Goal: Task Accomplishment & Management: Use online tool/utility

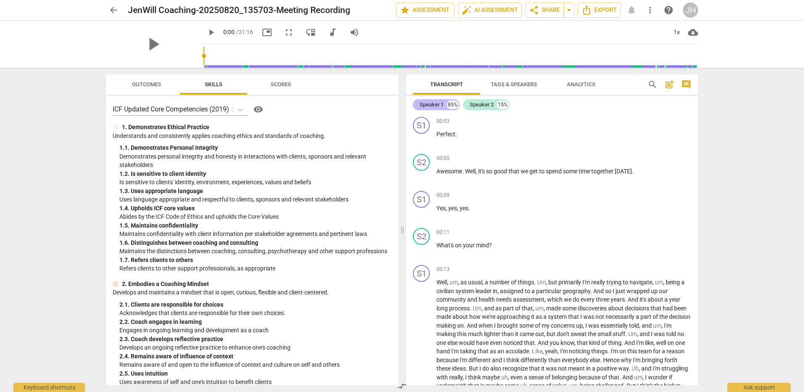
click at [438, 102] on div "Speaker 1" at bounding box center [432, 105] width 24 height 8
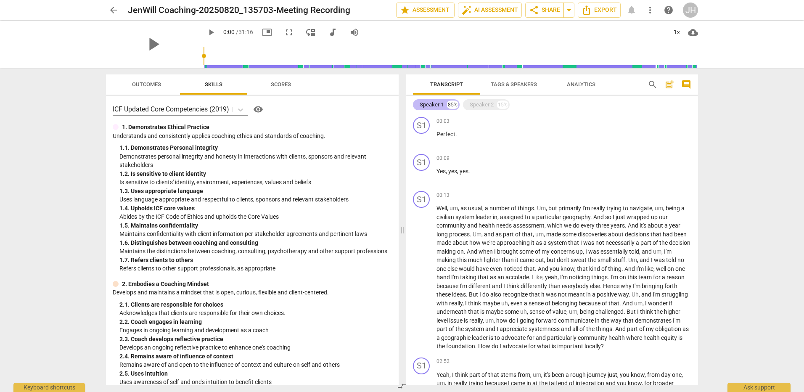
click at [438, 102] on div "Speaker 1" at bounding box center [432, 105] width 24 height 8
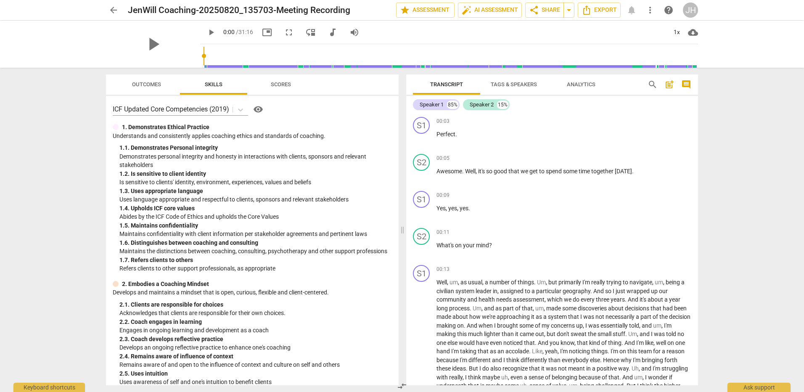
drag, startPoint x: 438, startPoint y: 103, endPoint x: 507, endPoint y: 84, distance: 72.4
click at [507, 84] on span "Tags & Speakers" at bounding box center [514, 84] width 46 height 6
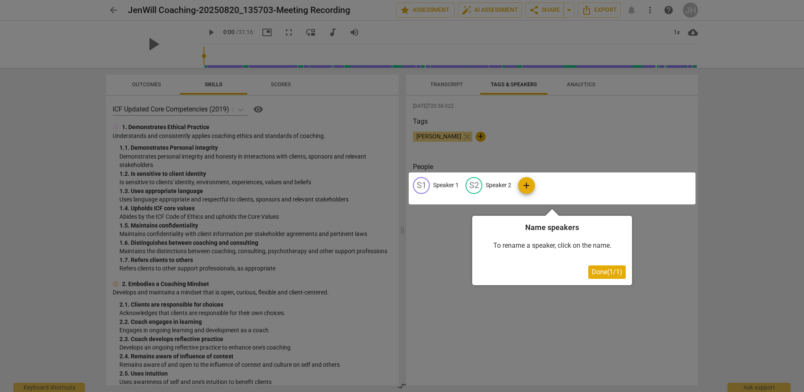
click at [597, 270] on span "Done ( 1 / 1 )" at bounding box center [607, 272] width 31 height 8
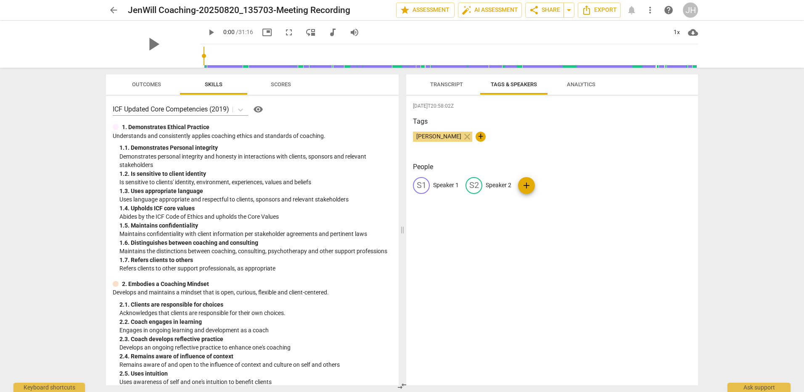
click at [448, 182] on p "Speaker 1" at bounding box center [446, 185] width 26 height 9
type input "W"
type input "Client"
click at [549, 182] on p "Speaker 2" at bounding box center [554, 185] width 26 height 9
type input "Coach"
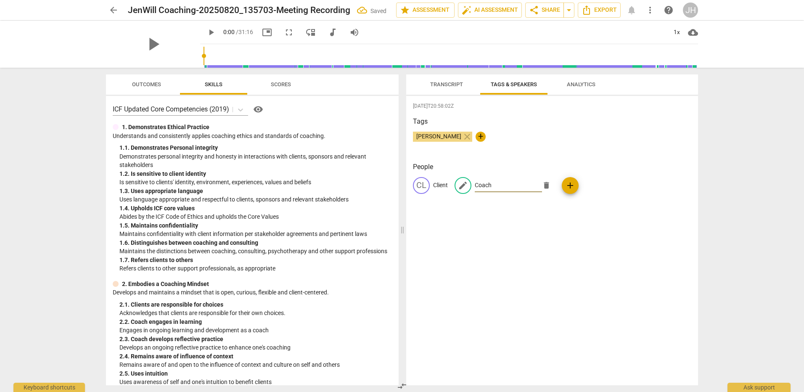
click at [618, 238] on div "[DATE]T20:58:02Z Tags [PERSON_NAME] close + People CL Client edit Coach delete …" at bounding box center [552, 240] width 292 height 289
click at [460, 85] on span "Transcript" at bounding box center [446, 84] width 33 height 6
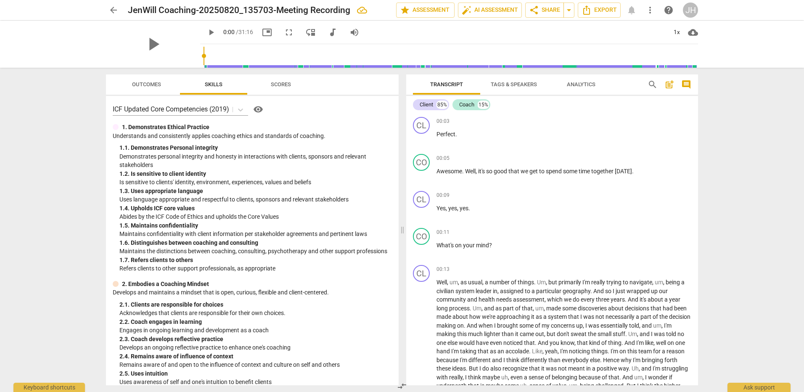
click at [572, 85] on span "Analytics" at bounding box center [581, 84] width 29 height 6
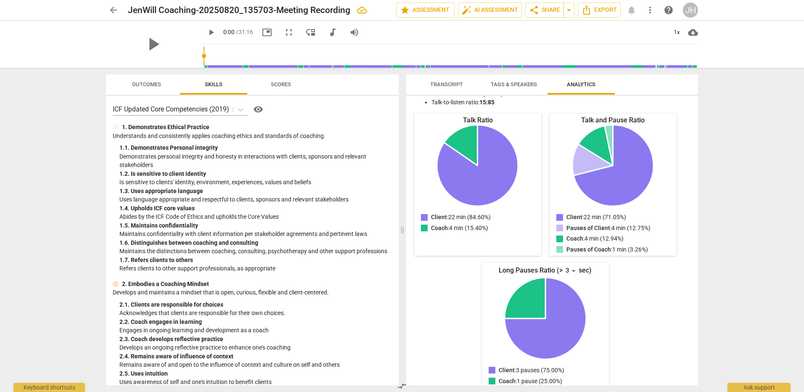
scroll to position [91, 0]
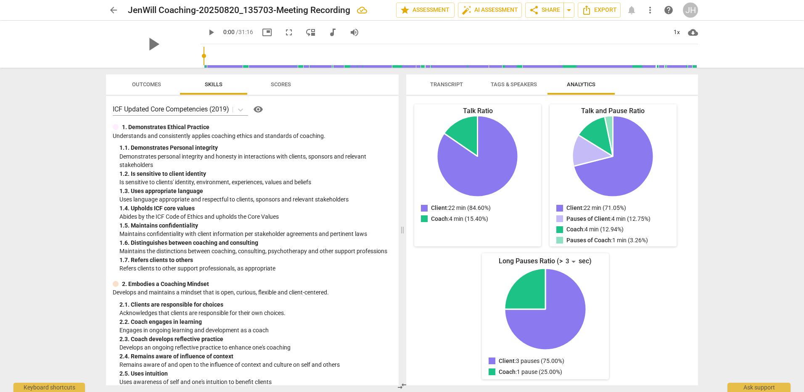
click at [454, 85] on span "Transcript" at bounding box center [446, 84] width 33 height 6
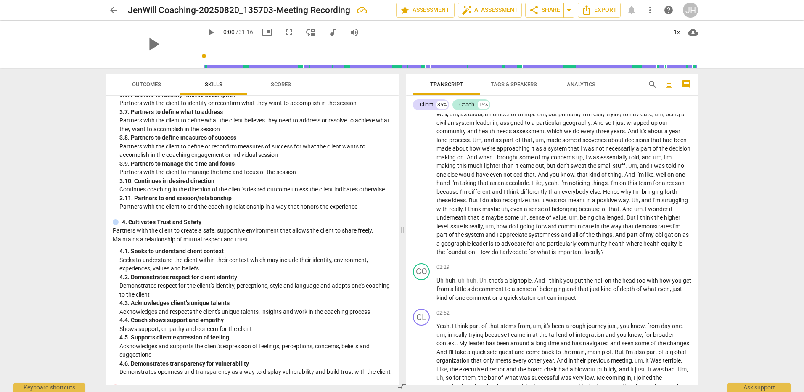
scroll to position [505, 0]
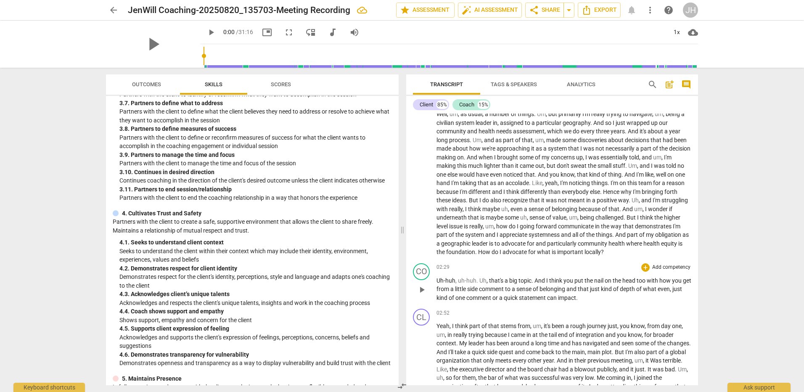
click at [659, 265] on p "Add competency" at bounding box center [672, 268] width 40 height 8
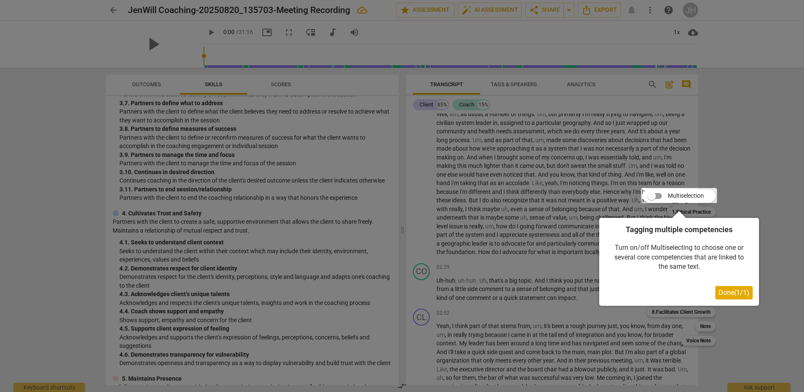
click at [730, 292] on span "Done ( 1 / 1 )" at bounding box center [734, 293] width 31 height 8
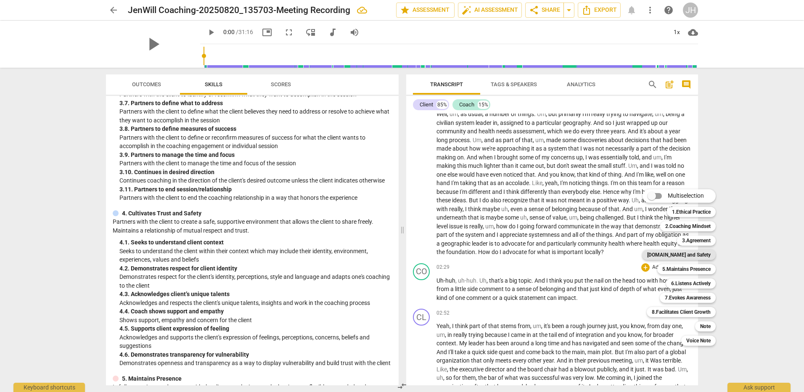
click at [709, 256] on b "[DOMAIN_NAME] and Safety" at bounding box center [680, 255] width 64 height 10
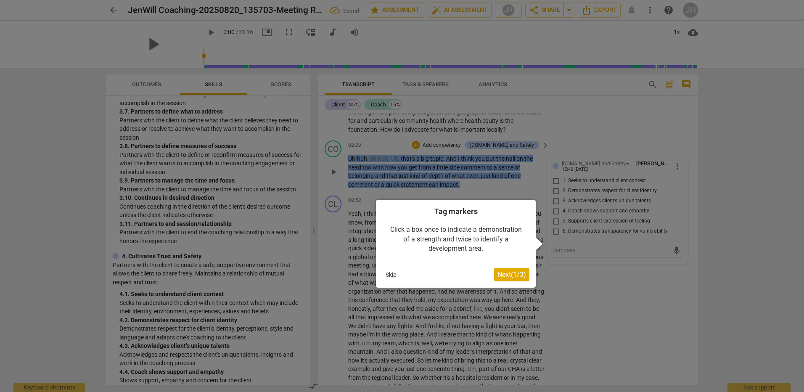
scroll to position [345, 0]
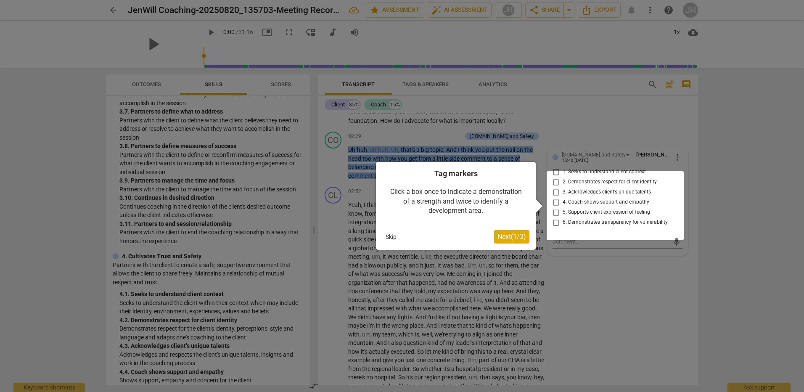
click at [519, 236] on span "Next ( 1 / 3 )" at bounding box center [512, 237] width 29 height 8
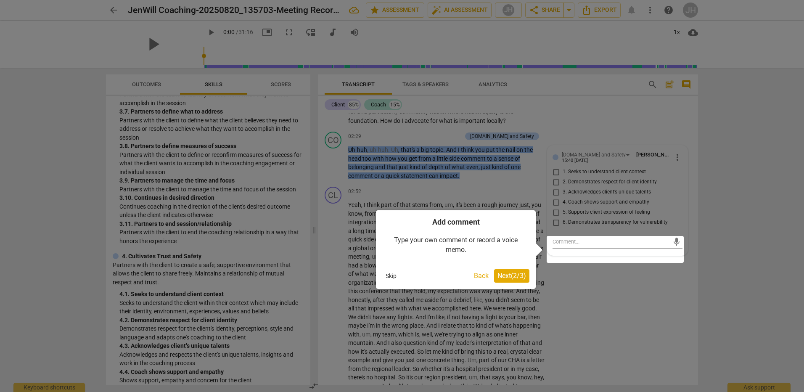
click at [508, 279] on span "Next ( 2 / 3 )" at bounding box center [512, 276] width 29 height 8
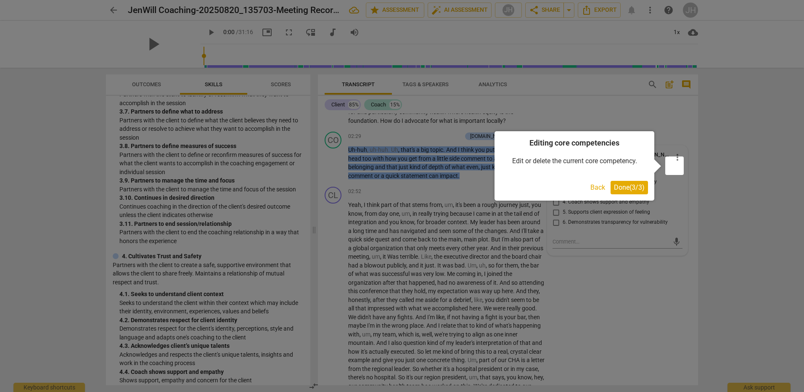
click at [631, 190] on span "Done ( 3 / 3 )" at bounding box center [629, 187] width 31 height 8
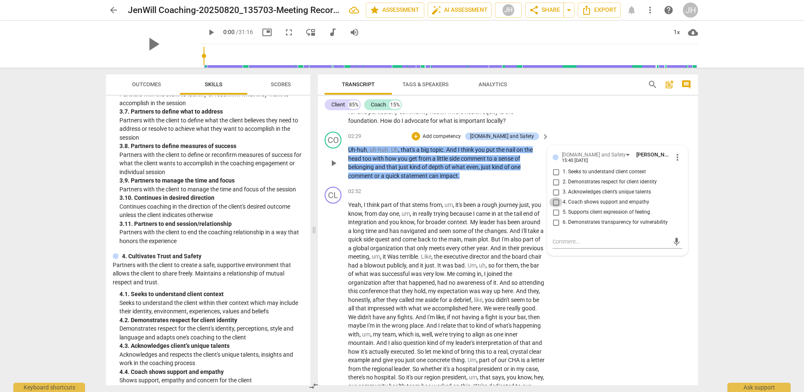
click at [556, 207] on input "4. Coach shows support and empathy" at bounding box center [555, 202] width 13 height 10
click at [557, 207] on input "4. Coach shows support and empathy" at bounding box center [555, 202] width 13 height 10
click at [556, 207] on input "4. Coach shows support and empathy" at bounding box center [555, 202] width 13 height 10
checkbox input "true"
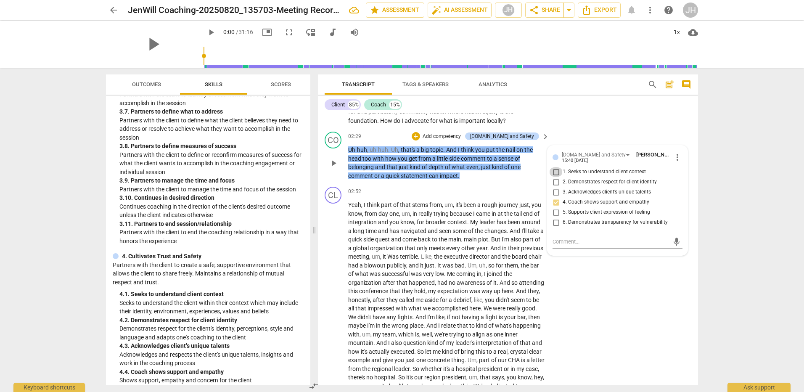
click at [554, 177] on input "1. Seeks to understand client context" at bounding box center [555, 172] width 13 height 10
checkbox input "true"
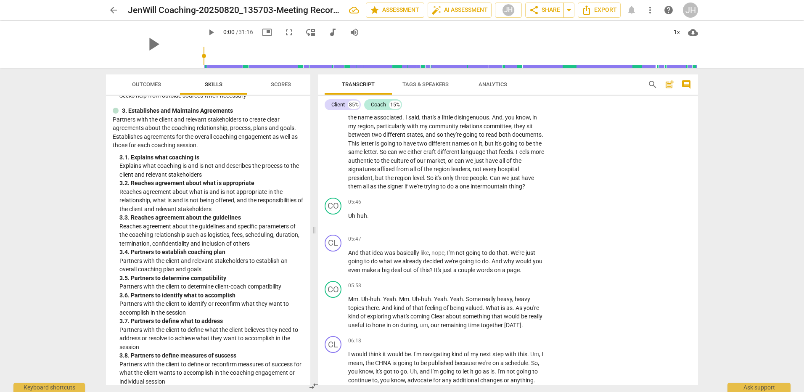
scroll to position [398, 0]
click at [530, 243] on p "Add competency" at bounding box center [519, 240] width 40 height 8
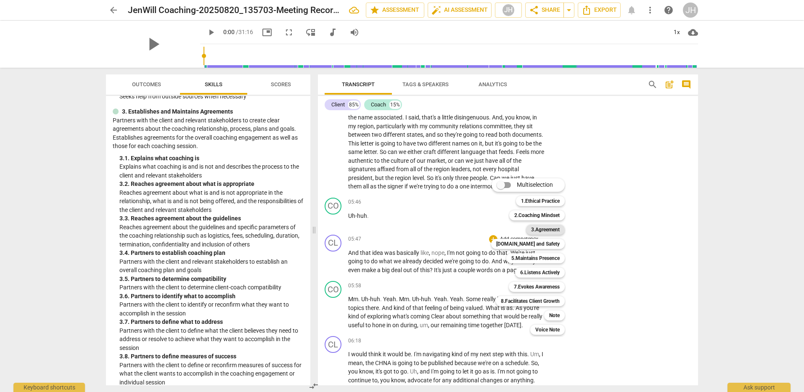
click at [551, 226] on b "3.Agreement" at bounding box center [545, 230] width 29 height 10
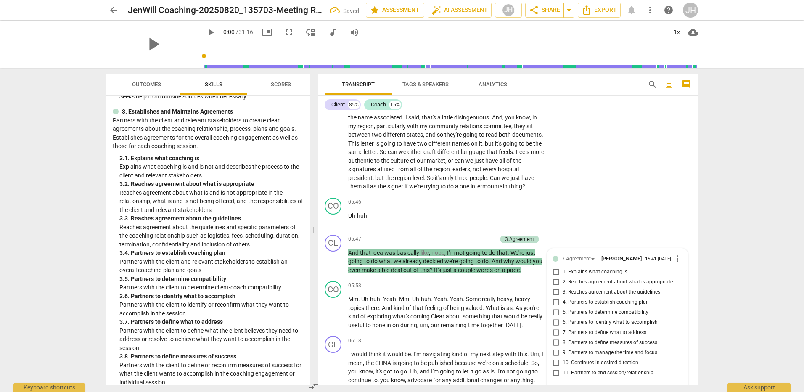
scroll to position [802, 0]
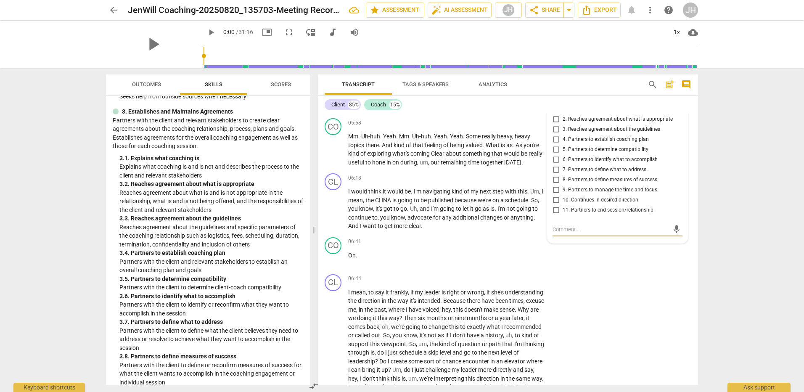
click at [556, 165] on input "6. Partners to identify what to accomplish" at bounding box center [555, 160] width 13 height 10
checkbox input "true"
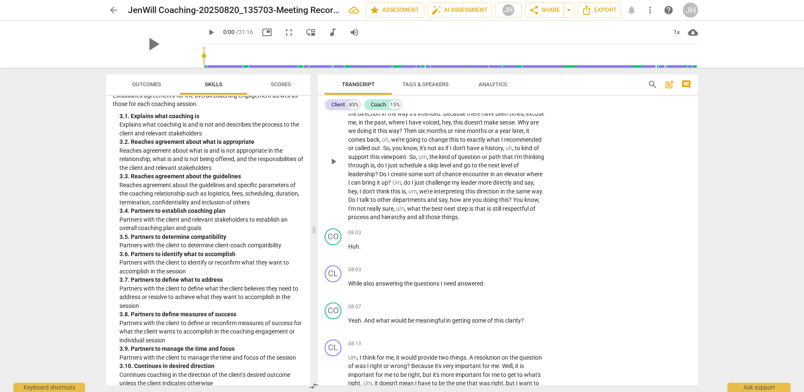
scroll to position [970, 0]
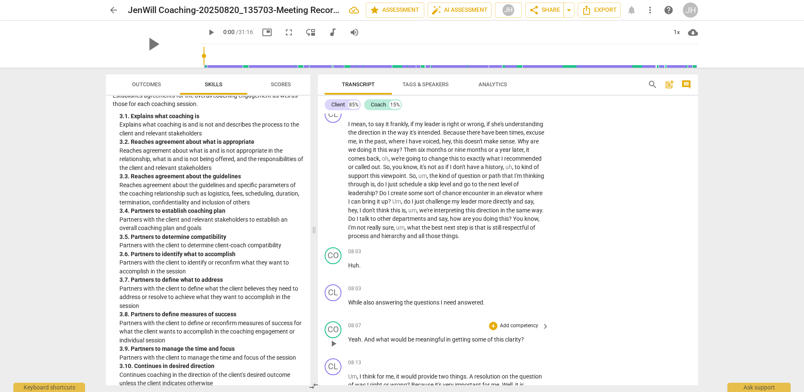
click at [521, 330] on p "Add competency" at bounding box center [519, 326] width 40 height 8
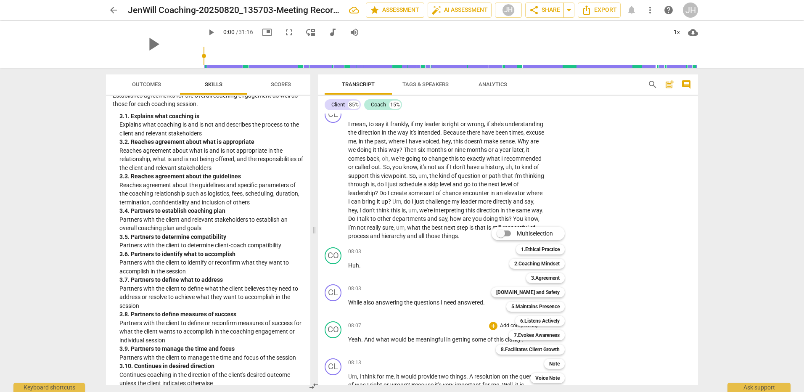
click at [541, 283] on div "3.Agreement 3" at bounding box center [550, 278] width 55 height 14
click at [541, 281] on b "3.Agreement" at bounding box center [545, 278] width 29 height 10
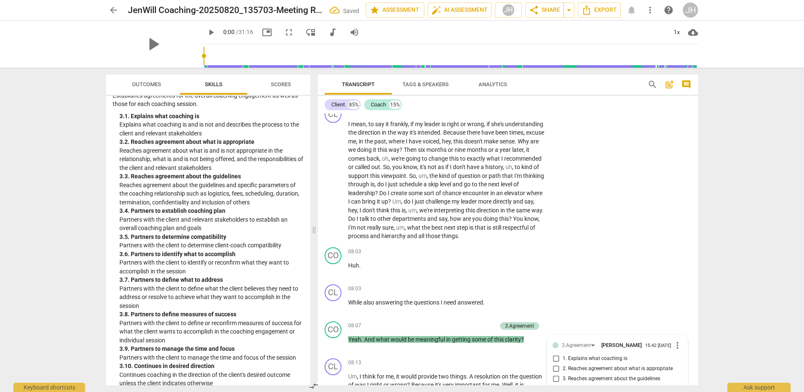
scroll to position [1229, 0]
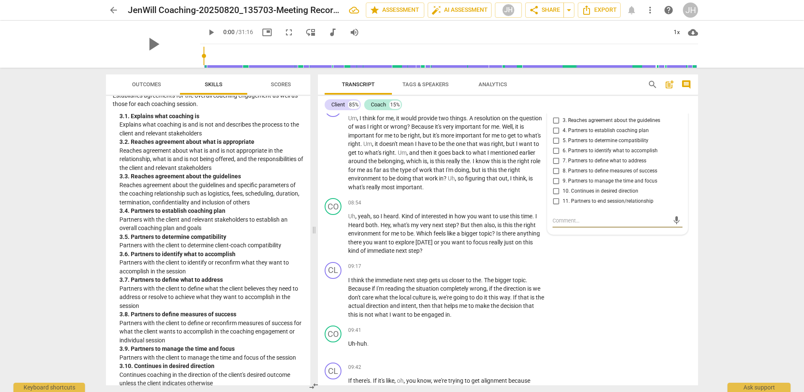
click at [556, 166] on input "7. Partners to define what to address" at bounding box center [555, 161] width 13 height 10
checkbox input "true"
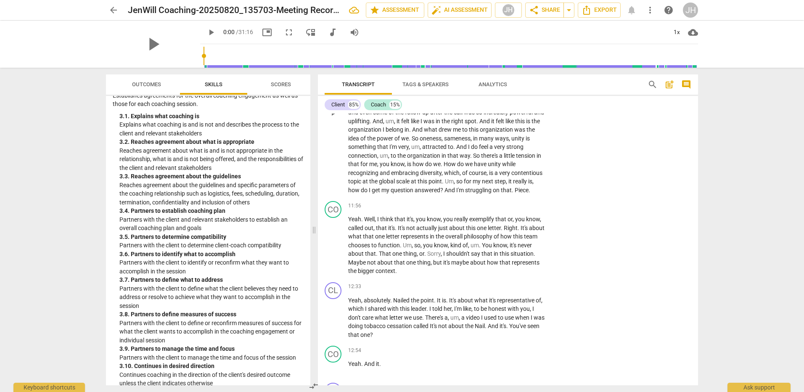
scroll to position [1691, 0]
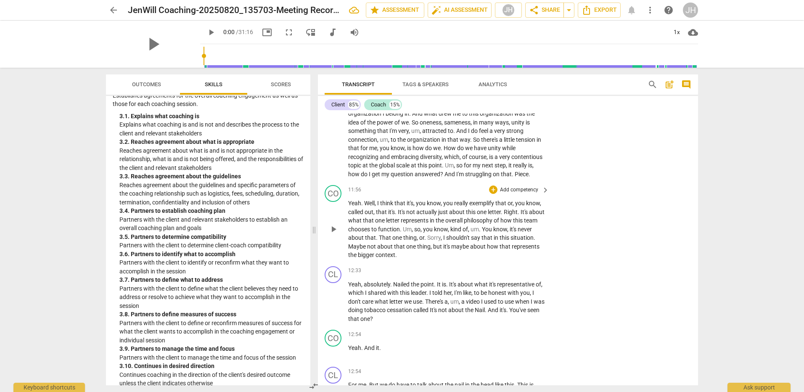
click at [332, 234] on span "play_arrow" at bounding box center [334, 229] width 10 height 10
click at [337, 234] on span "pause" at bounding box center [334, 229] width 10 height 10
type input "753"
click at [520, 194] on p "Add competency" at bounding box center [519, 190] width 40 height 8
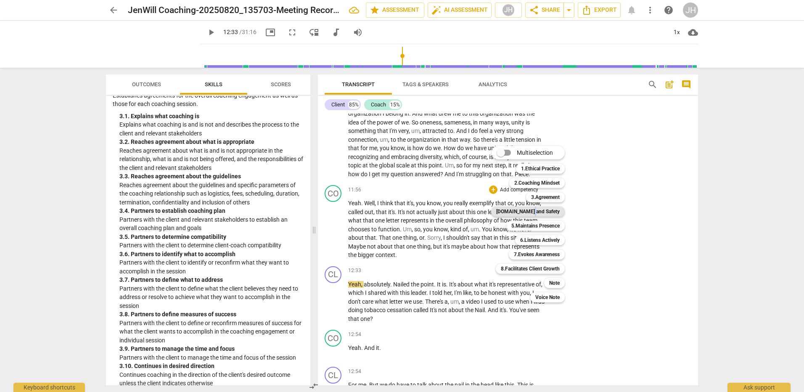
click at [551, 211] on b "[DOMAIN_NAME] and Safety" at bounding box center [528, 212] width 64 height 10
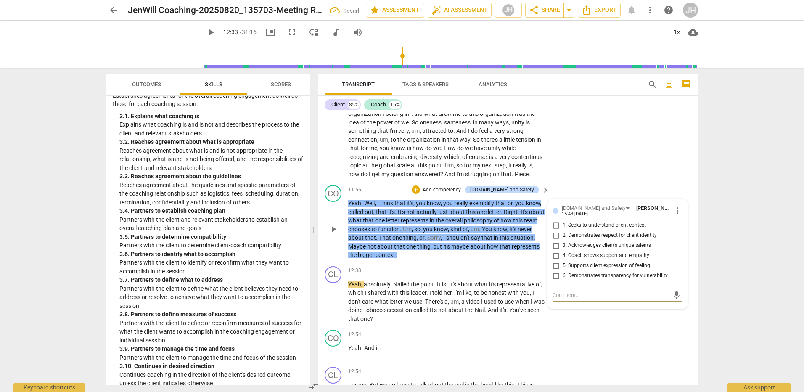
drag, startPoint x: 551, startPoint y: 211, endPoint x: 553, endPoint y: 260, distance: 48.4
click at [553, 231] on input "1. Seeks to understand client context" at bounding box center [555, 225] width 13 height 10
checkbox input "true"
click at [556, 271] on input "5. Supports client expression of feeling" at bounding box center [555, 266] width 13 height 10
click at [555, 271] on input "5. Supports client expression of feeling" at bounding box center [555, 266] width 13 height 10
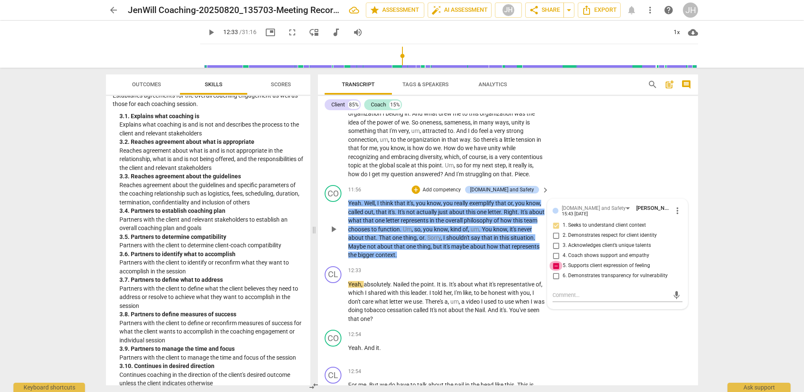
click at [556, 271] on input "5. Supports client expression of feeling" at bounding box center [555, 266] width 13 height 10
checkbox input "false"
click at [556, 231] on input "1. Seeks to understand client context" at bounding box center [555, 225] width 13 height 10
checkbox input "true"
click at [572, 299] on textarea at bounding box center [611, 295] width 117 height 8
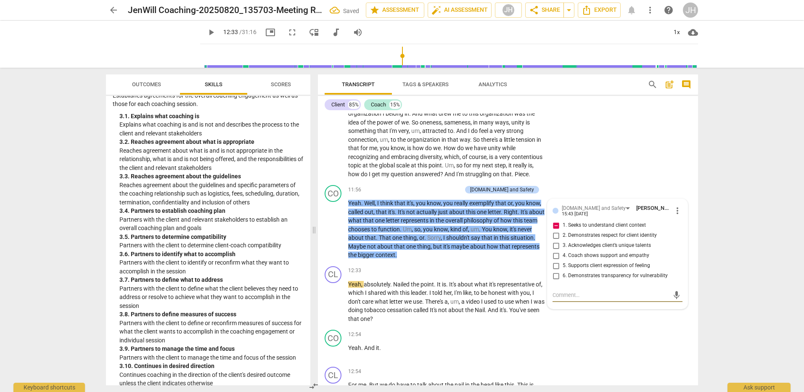
type textarea "T"
type textarea "Th"
type textarea "Thi"
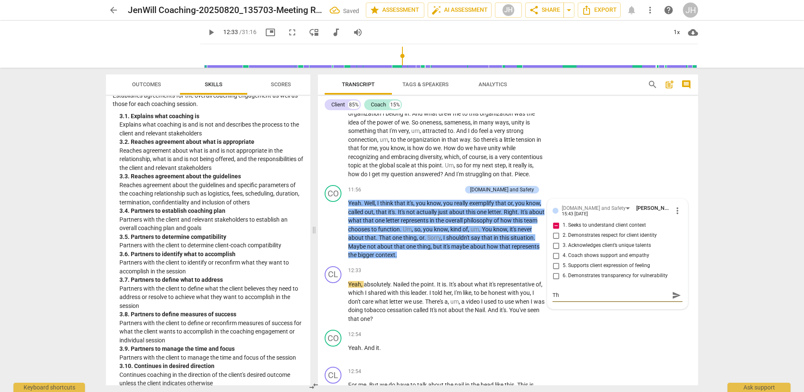
type textarea "Thi"
type textarea "This"
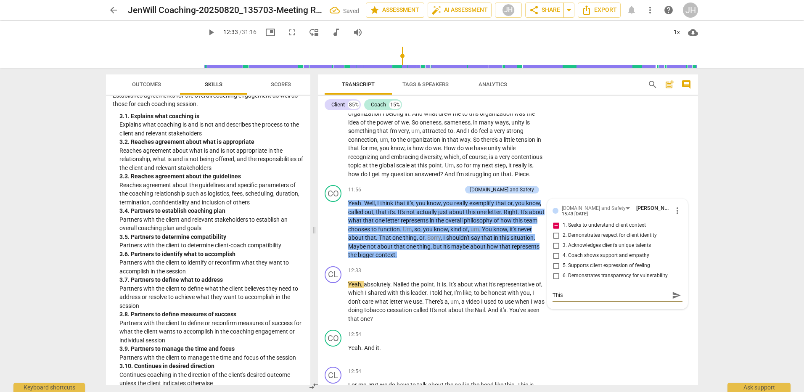
type textarea "This w"
type textarea "This wa"
type textarea "This was"
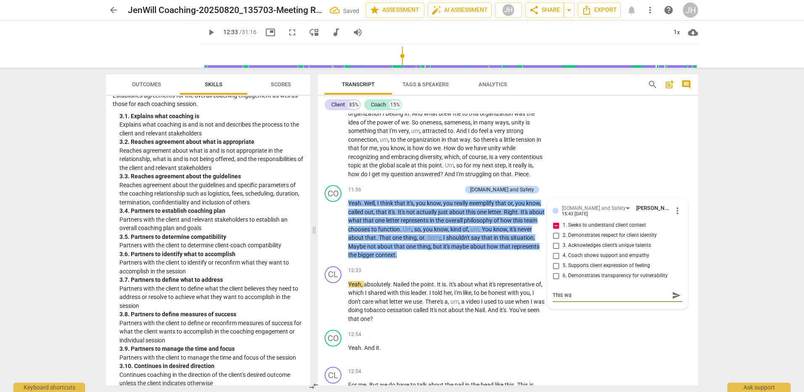
type textarea "This was"
type textarea "This was a"
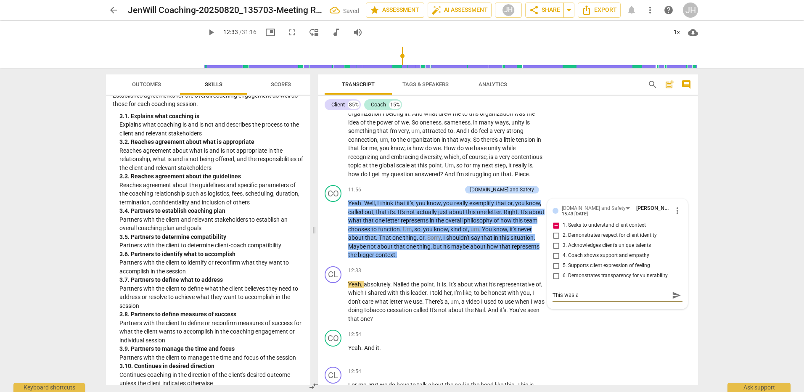
type textarea "This was a"
type textarea "This was a m"
type textarea "This was a mo"
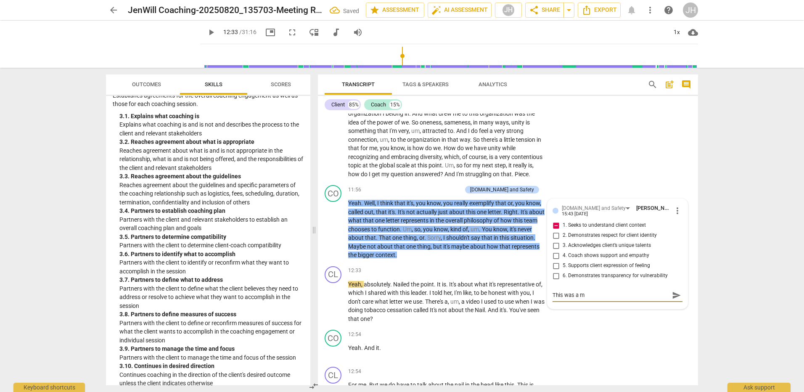
type textarea "This was a mo"
type textarea "This was a mom"
type textarea "This was a mome"
type textarea "This was a momen"
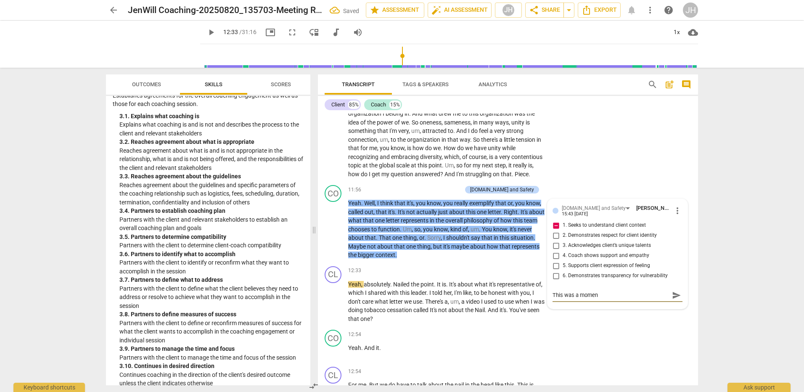
type textarea "This was a moment"
type textarea "This was a moment t"
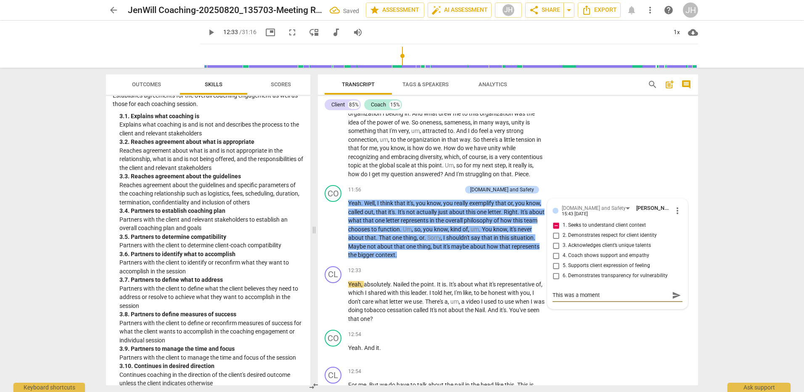
type textarea "This was a moment t"
type textarea "This was a moment th"
type textarea "This was a moment tha"
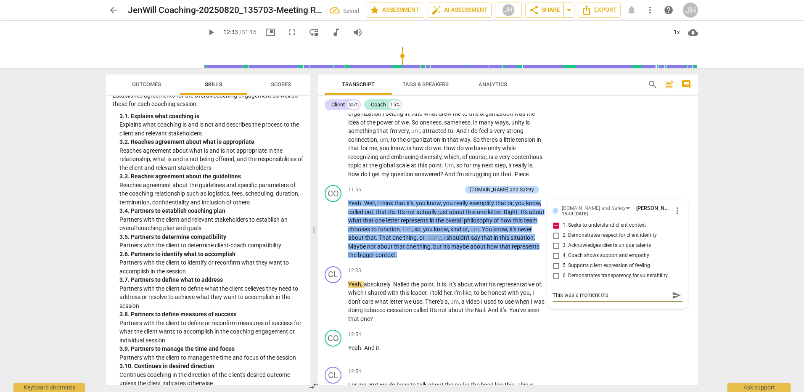
type textarea "This was a moment that"
type textarea "This was a moment that I"
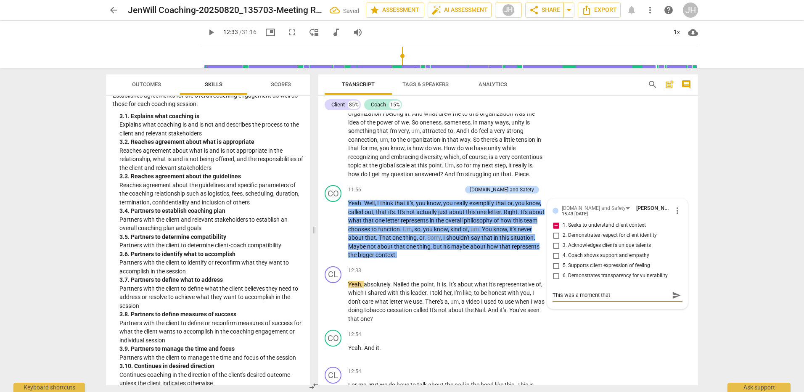
type textarea "This was a moment that I"
type textarea "This was a moment that I a"
type textarea "This was a moment that I al"
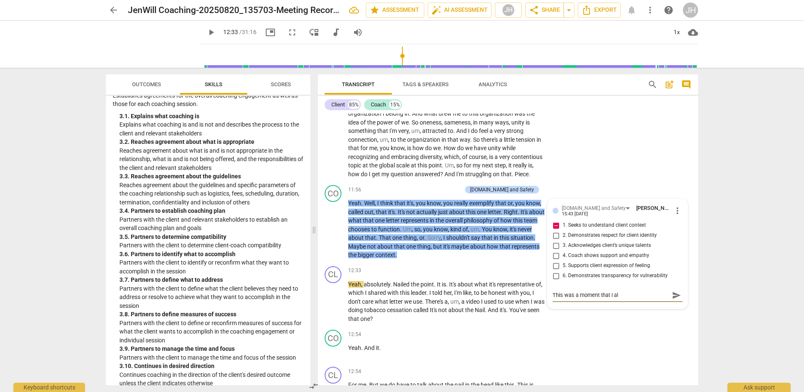
type textarea "This was a moment that I alm"
type textarea "This was a moment that I almo"
type textarea "This was a moment that I almos"
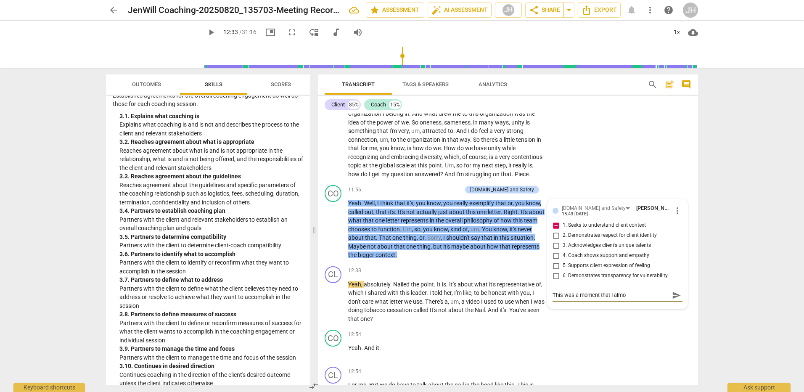
type textarea "This was a moment that I almos"
type textarea "This was a moment that I almost"
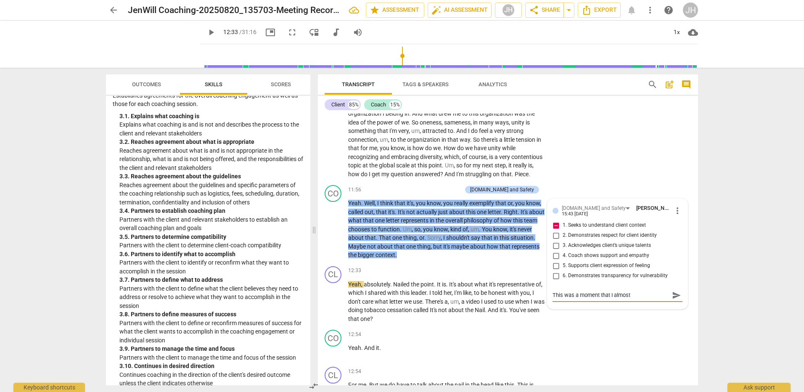
type textarea "This was a moment that I almost p"
type textarea "This was a moment that I almost pa"
type textarea "This was a moment that I almost pas"
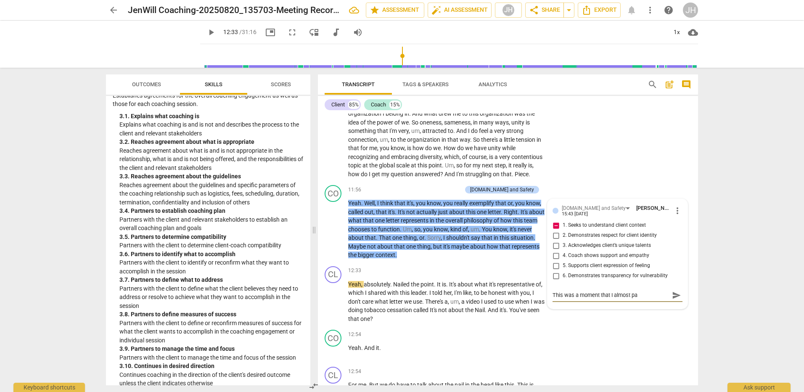
type textarea "This was a moment that I almost pas"
type textarea "This was a moment that I almost pass"
type textarea "This was a moment that I almost passe"
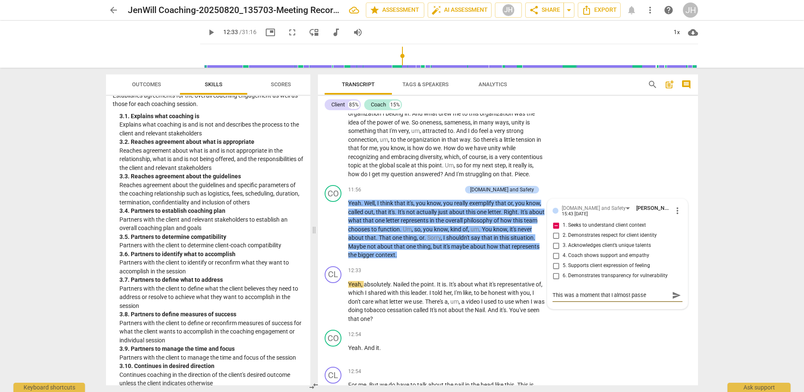
type textarea "This was a moment that I almost passed"
type textarea "This was a moment that I almost passed a"
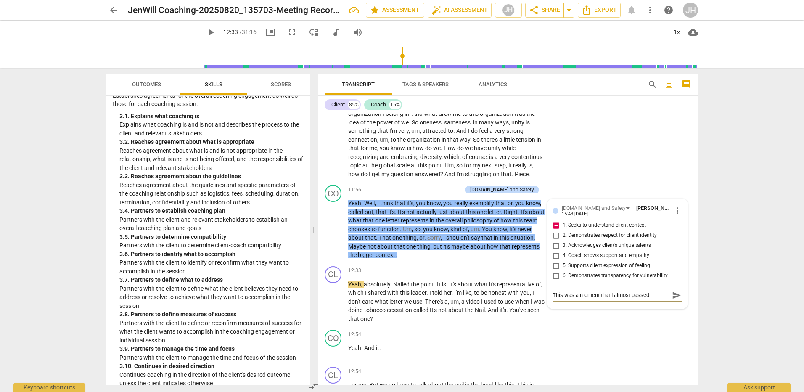
type textarea "This was a moment that I almost passed a"
type textarea "This was a moment that I almost passed a b"
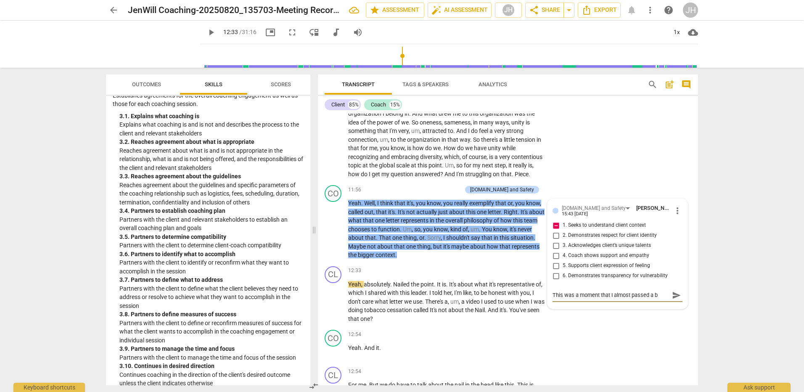
type textarea "This was a moment that I almost passed a br"
type textarea "This was a moment that I almost passed a bro"
type textarea "This was a moment that I almost passed a broa"
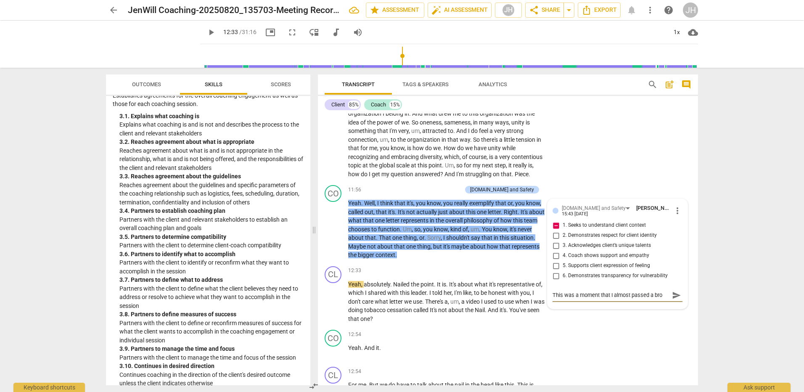
type textarea "This was a moment that I almost passed a broa"
type textarea "This was a moment that I almost passed a broad"
type textarea "This was a moment that I almost passed a broade"
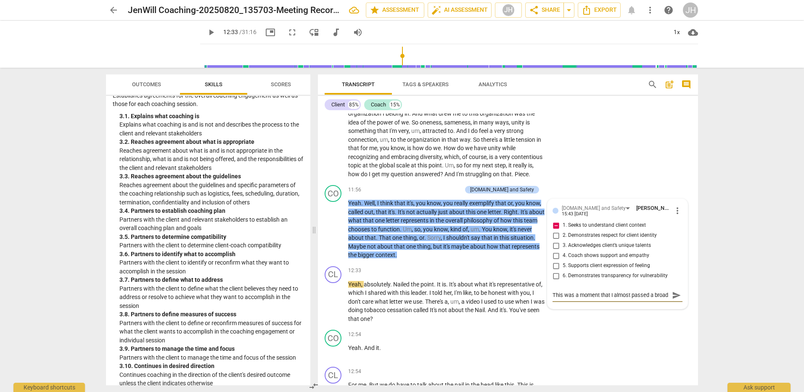
type textarea "This was a moment that I almost passed a broade"
type textarea "This was a moment that I almost passed a broader"
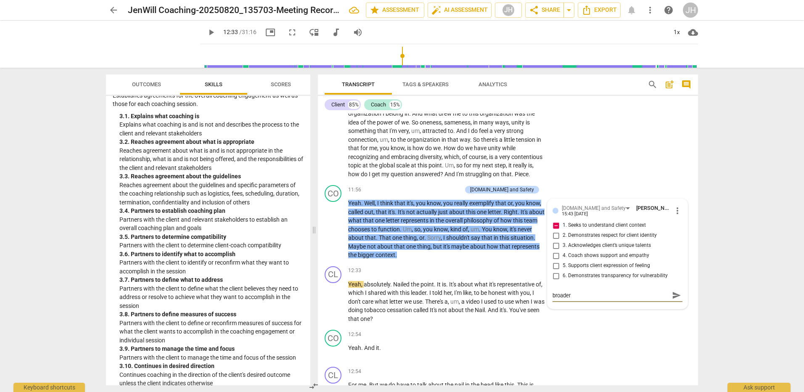
type textarea "This was a moment that I almost passed a broader j"
type textarea "This was a moment that I almost passed a broader ju"
type textarea "This was a moment that I almost passed a broader jud"
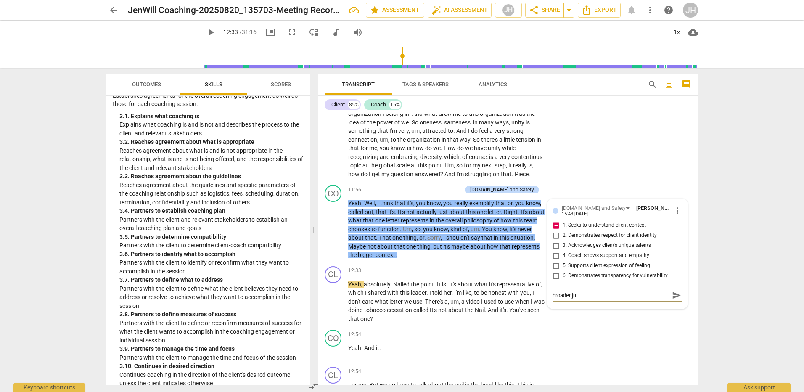
type textarea "This was a moment that I almost passed a broader jud"
type textarea "This was a moment that I almost passed a broader judg"
type textarea "This was a moment that I almost passed a broader judge"
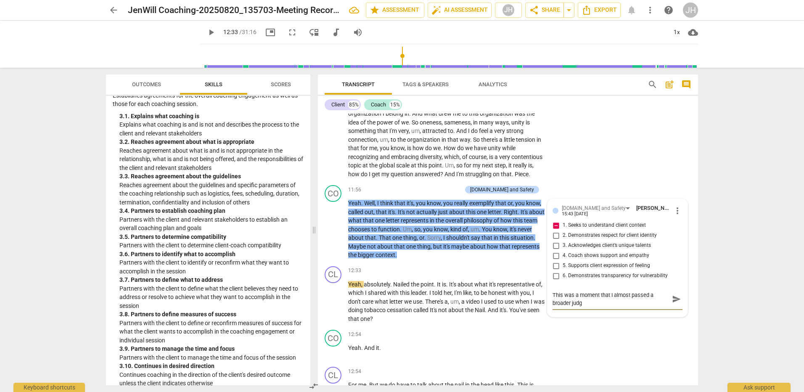
type textarea "This was a moment that I almost passed a broader judge"
type textarea "This was a moment that I almost passed a broader judgem"
type textarea "This was a moment that I almost passed a broader judgeme"
type textarea "This was a moment that I almost passed a broader judgemen"
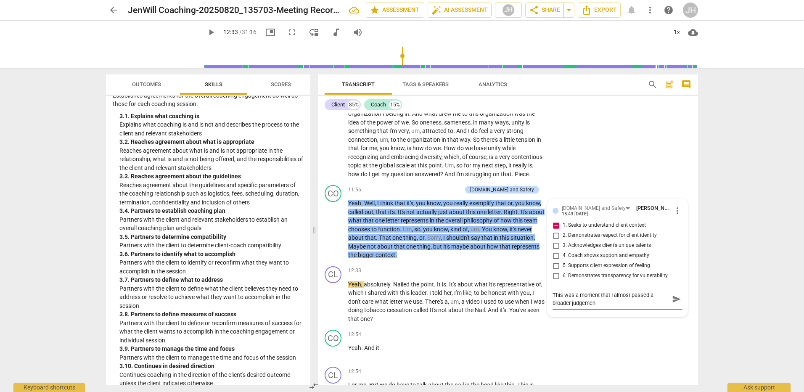
type textarea "This was a moment that I almost passed a broader judgement"
type textarea "This was a moment that I almost passed a broader judgement o"
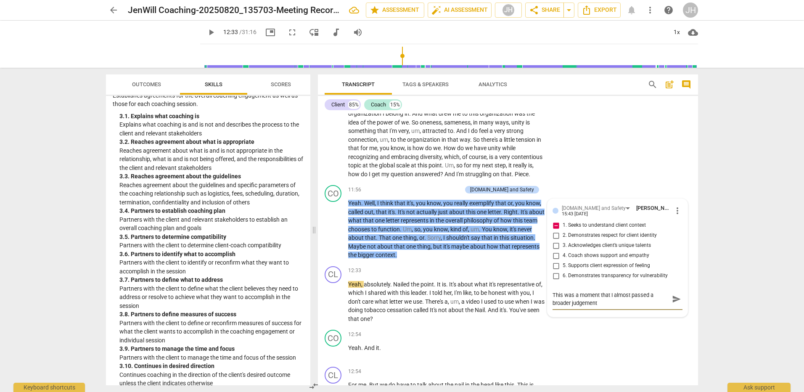
type textarea "This was a moment that I almost passed a broader judgement o"
type textarea "This was a moment that I almost passed a broader judgement or"
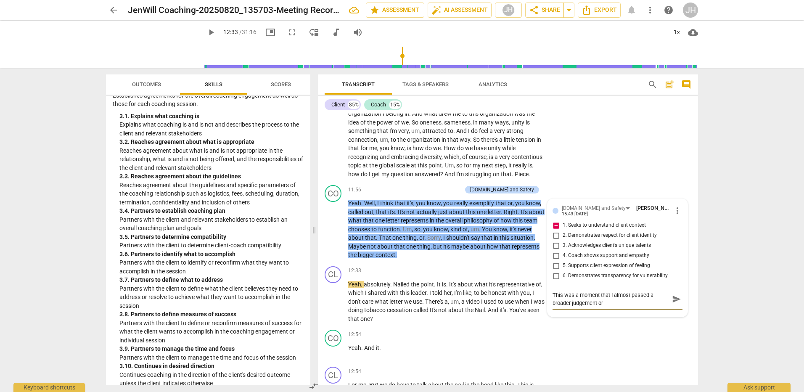
type textarea "This was a moment that I almost passed a broader judgement or m"
type textarea "This was a moment that I almost passed a broader judgement or ma"
type textarea "This was a moment that I almost passed a broader judgement or mad"
type textarea "This was a moment that I almost passed a broader judgement or made"
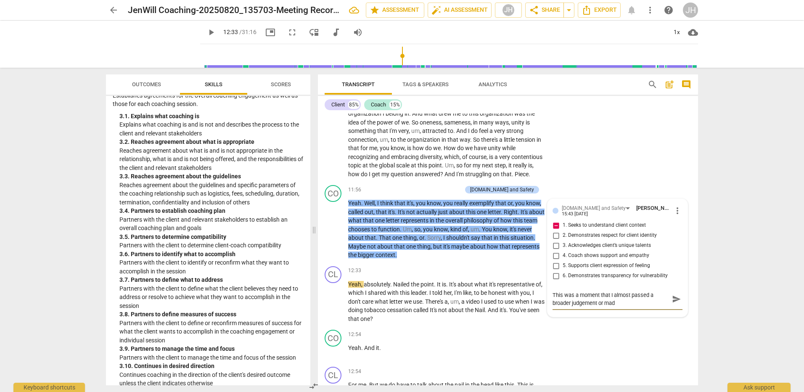
type textarea "This was a moment that I almost passed a broader judgement or made"
type textarea "This was a moment that I almost passed a broader judgement or made a"
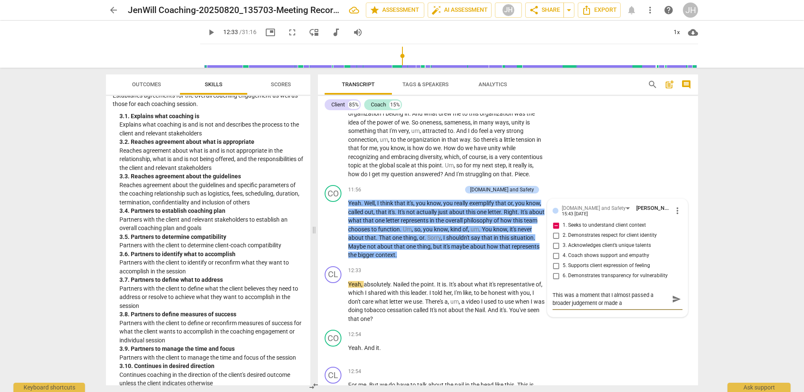
type textarea "This was a moment that I almost passed a broader judgement or made an"
type textarea "This was a moment that I almost passed a broader judgement or made an u"
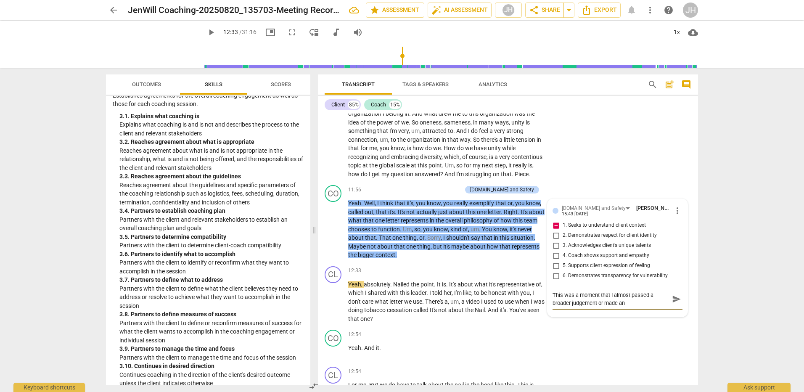
type textarea "This was a moment that I almost passed a broader judgement or made an u"
type textarea "This was a moment that I almost passed a broader judgement or made an un"
type textarea "This was a moment that I almost passed a broader judgement or made an unt"
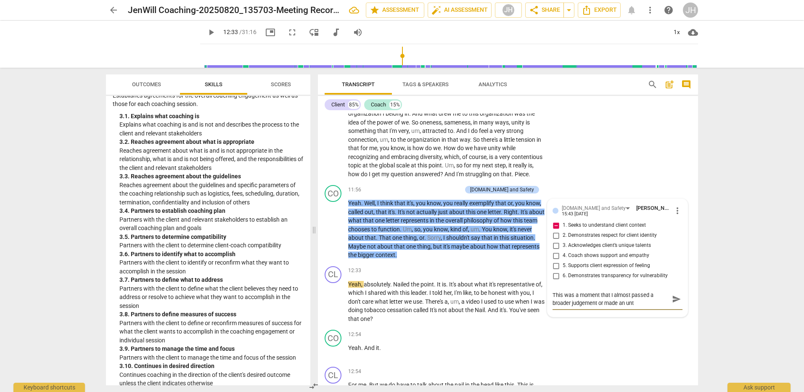
type textarea "This was a moment that I almost passed a broader judgement or made an untr"
type textarea "This was a moment that I almost passed a broader judgement or made an untru"
type textarea "This was a moment that I almost passed a broader judgement or made an untrue"
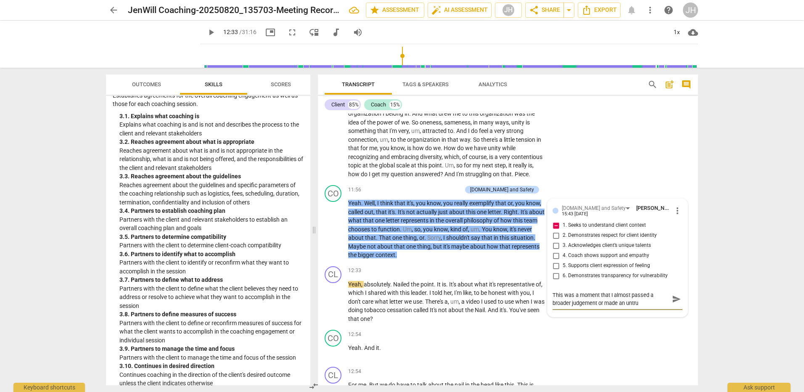
type textarea "This was a moment that I almost passed a broader judgement or made an untrue"
type textarea "This was a moment that I almost passed a broader judgement or made an untrue a"
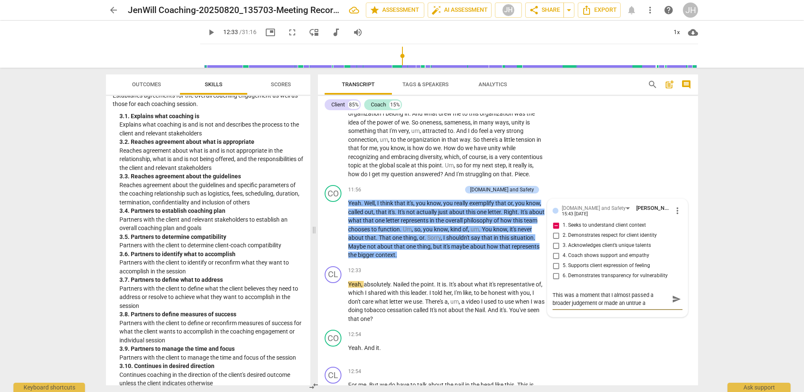
type textarea "This was a moment that I almost passed a broader judgement or made an untrue as"
type textarea "This was a moment that I almost passed a broader judgement or made an untrue ass"
type textarea "This was a moment that I almost passed a broader judgement or made an untrue as…"
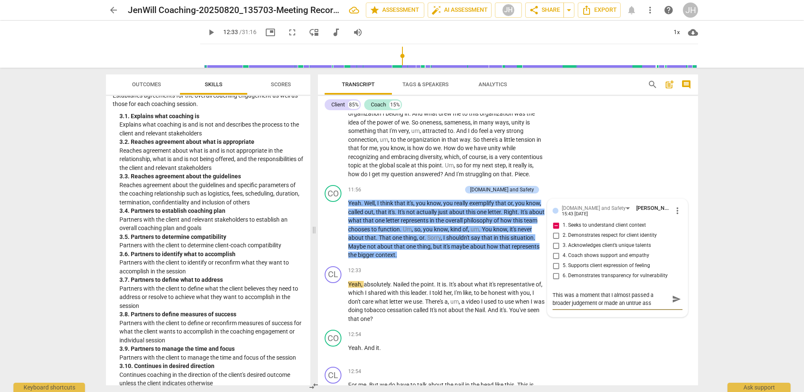
type textarea "This was a moment that I almost passed a broader judgement or made an untrue as…"
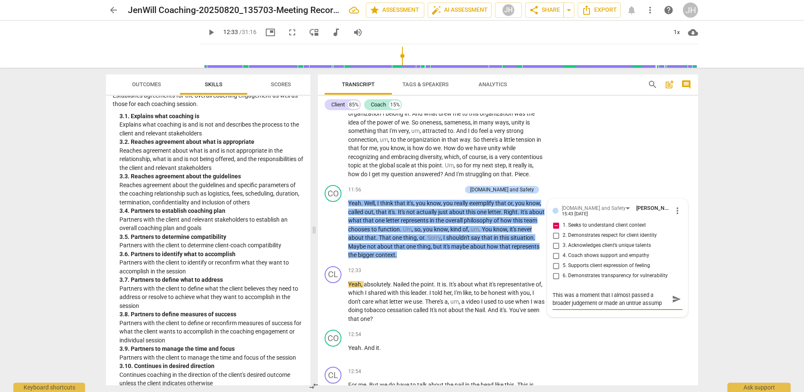
type textarea "This was a moment that I almost passed a broader judgement or made an untrue as…"
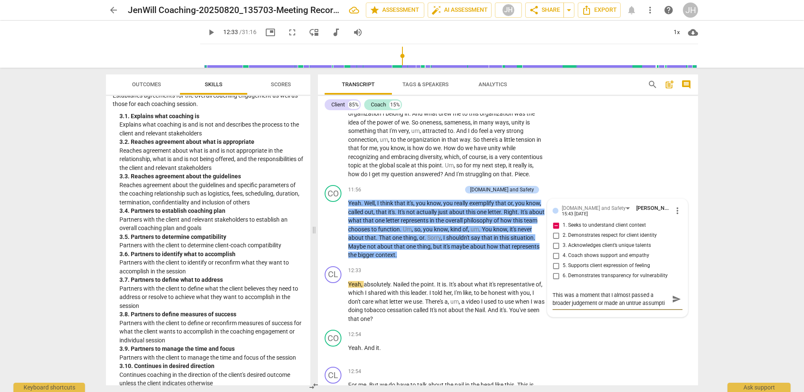
type textarea "This was a moment that I almost passed a broader judgement or made an untrue as…"
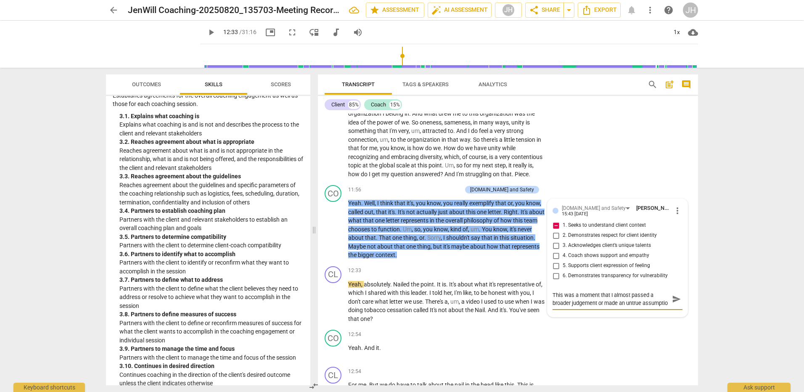
type textarea "This was a moment that I almost passed a broader judgement or made an untrue as…"
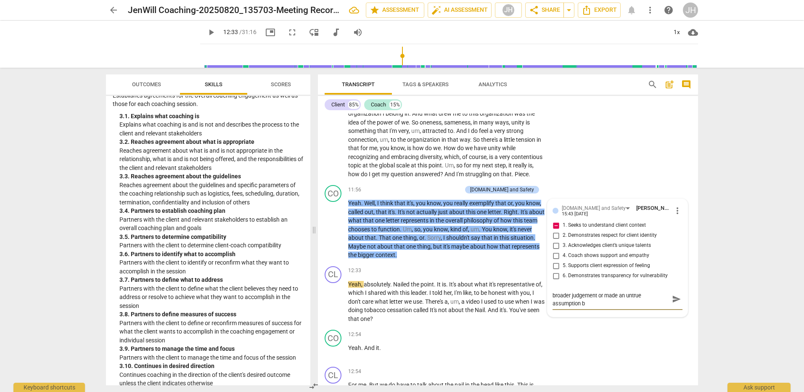
type textarea "This was a moment that I almost passed a broader judgement or made an untrue as…"
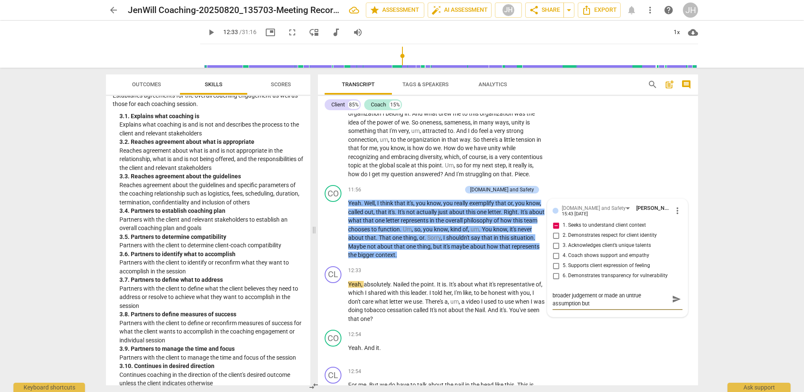
type textarea "This was a moment that I almost passed a broader judgement or made an untrue as…"
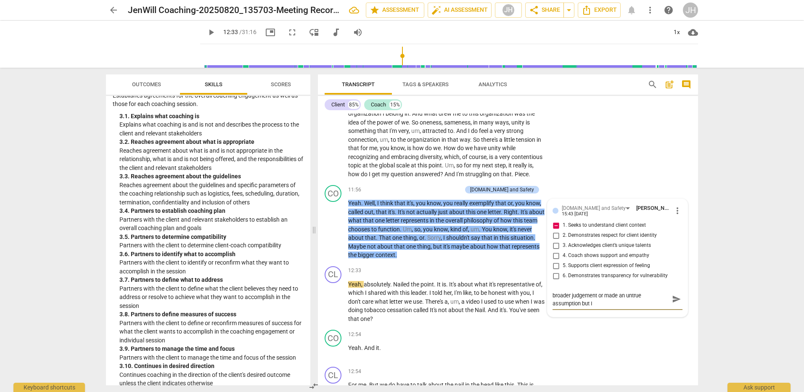
type textarea "This was a moment that I almost passed a broader judgement or made an untrue as…"
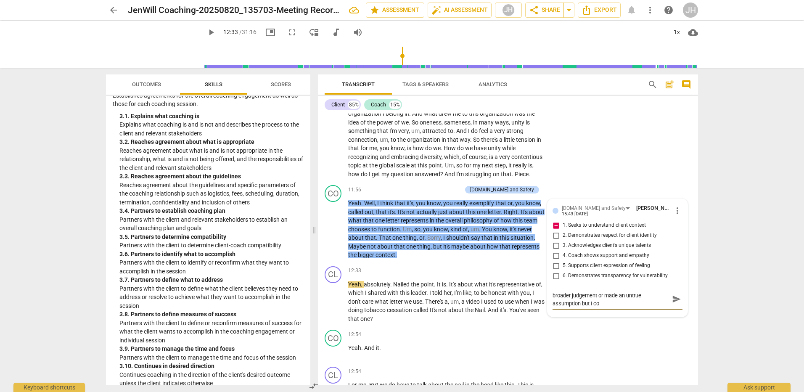
type textarea "This was a moment that I almost passed a broader judgement or made an untrue as…"
click at [673, 308] on span "send" at bounding box center [676, 303] width 9 height 9
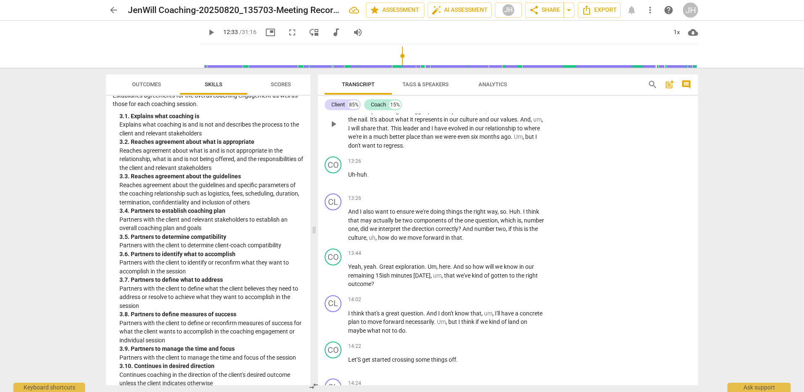
scroll to position [1986, 0]
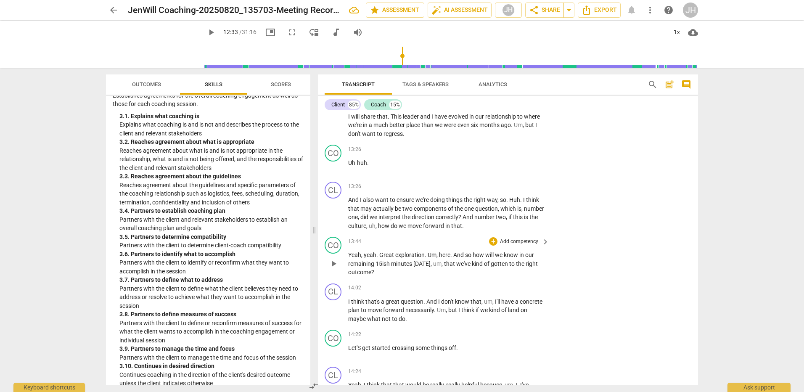
click at [520, 246] on p "Add competency" at bounding box center [519, 242] width 40 height 8
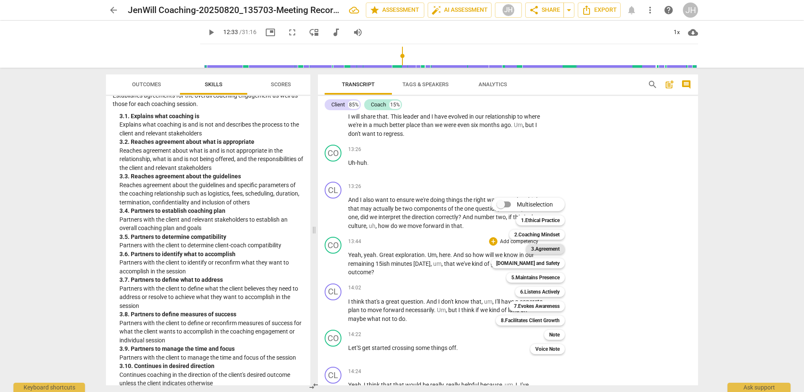
click at [549, 249] on b "3.Agreement" at bounding box center [545, 249] width 29 height 10
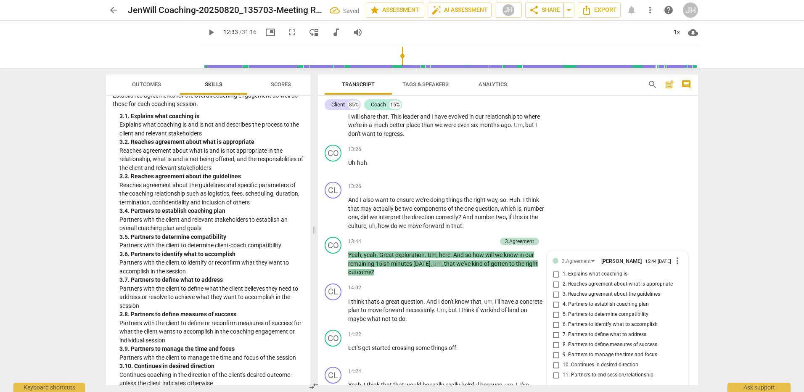
scroll to position [2169, 0]
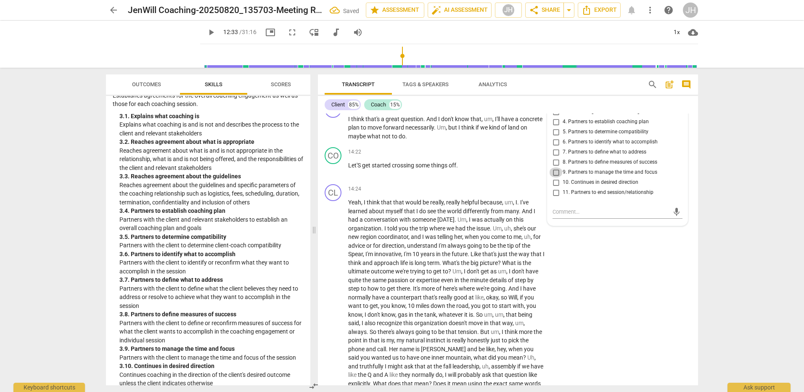
click at [555, 178] on input "9. Partners to manage the time and focus" at bounding box center [555, 172] width 13 height 10
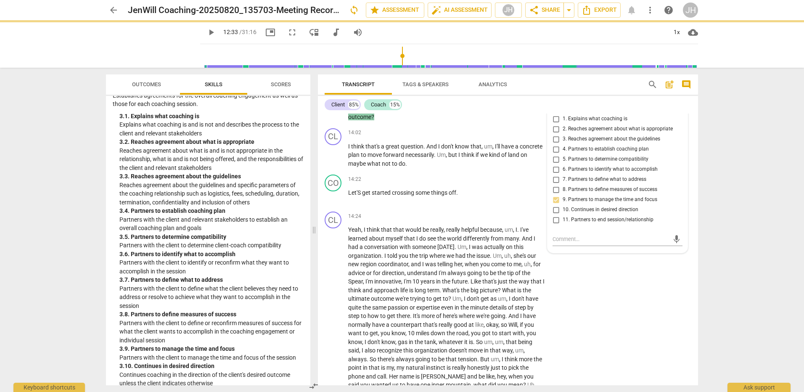
scroll to position [2126, 0]
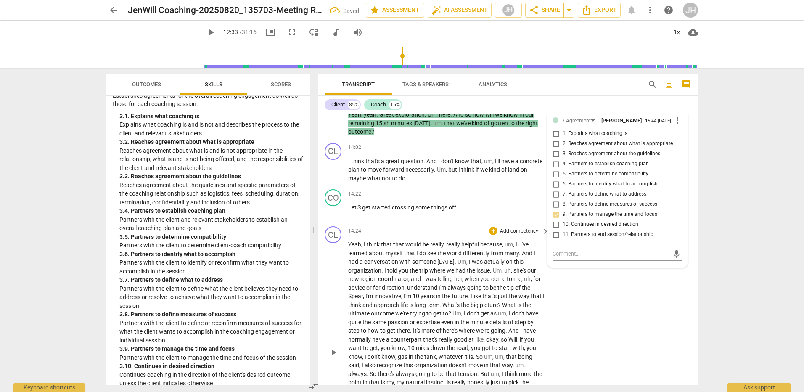
click at [584, 354] on div "CL play_arrow pause 14:24 + Add competency keyboard_arrow_right Yeah , I think …" at bounding box center [508, 345] width 380 height 245
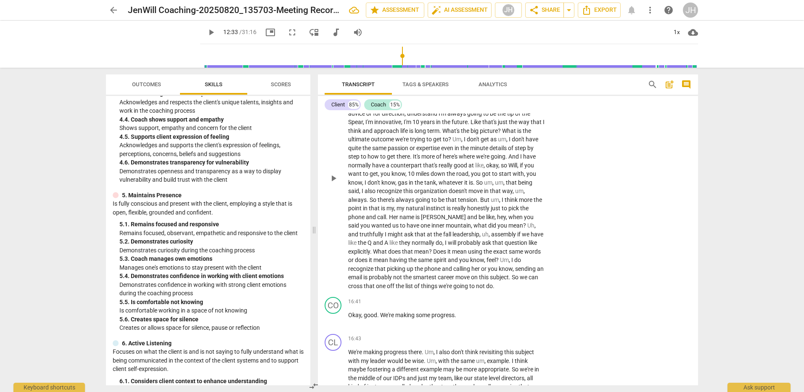
scroll to position [2169, 0]
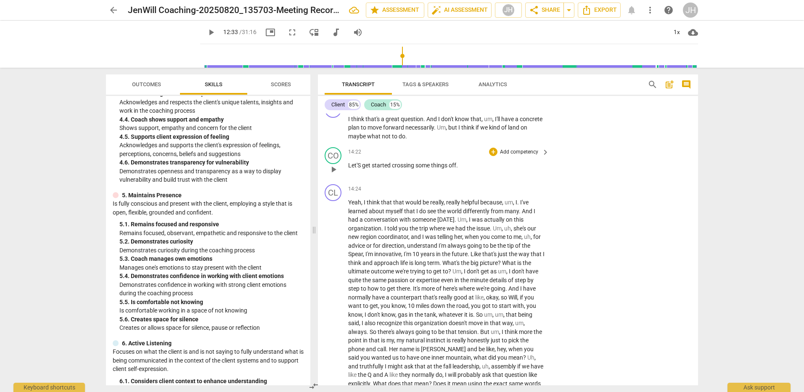
click at [509, 156] on p "Add competency" at bounding box center [519, 153] width 40 height 8
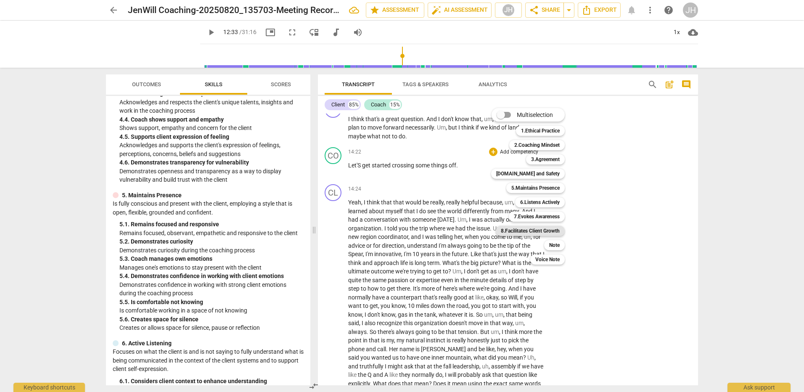
click at [541, 234] on b "8.Facilitates Client Growth" at bounding box center [530, 231] width 59 height 10
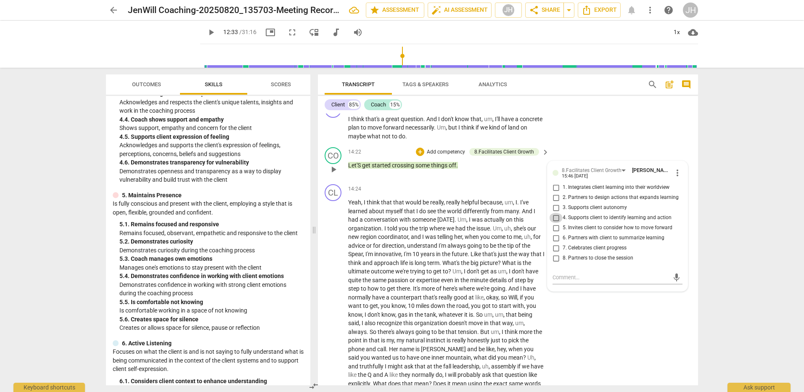
click at [554, 223] on input "4. Supports client to identify learning and action" at bounding box center [555, 218] width 13 height 10
click at [579, 281] on textarea at bounding box center [611, 277] width 117 height 8
click at [672, 294] on span "send" at bounding box center [676, 289] width 9 height 9
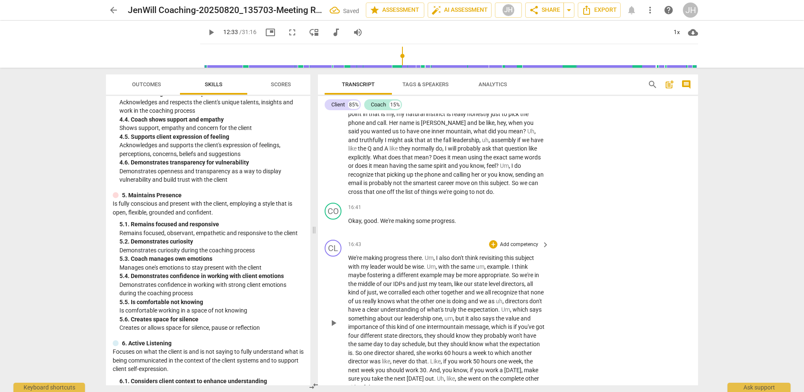
scroll to position [2421, 0]
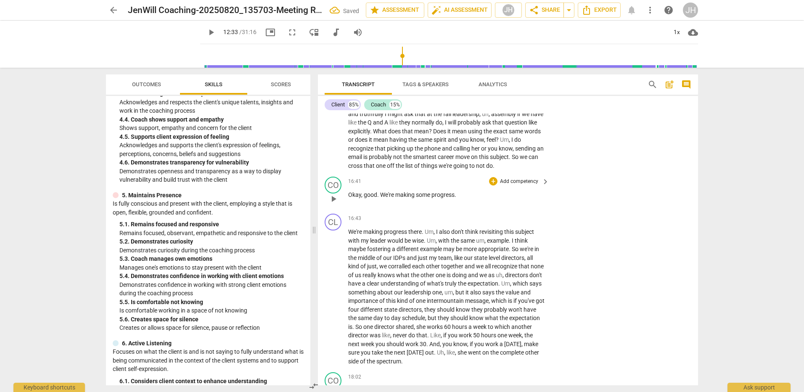
click at [512, 186] on p "Add competency" at bounding box center [519, 182] width 40 height 8
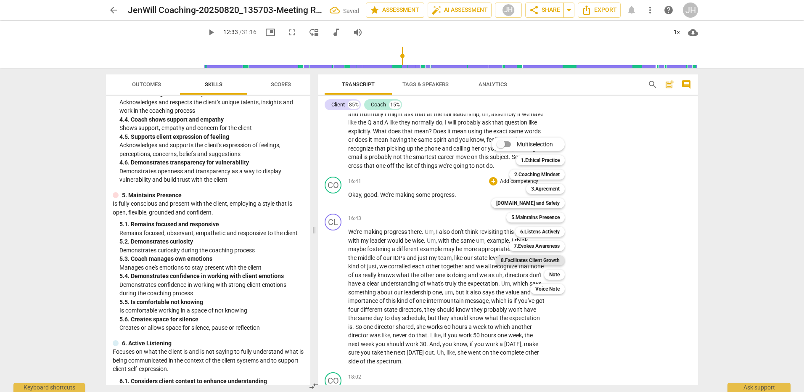
click at [544, 260] on b "8.Facilitates Client Growth" at bounding box center [530, 260] width 59 height 10
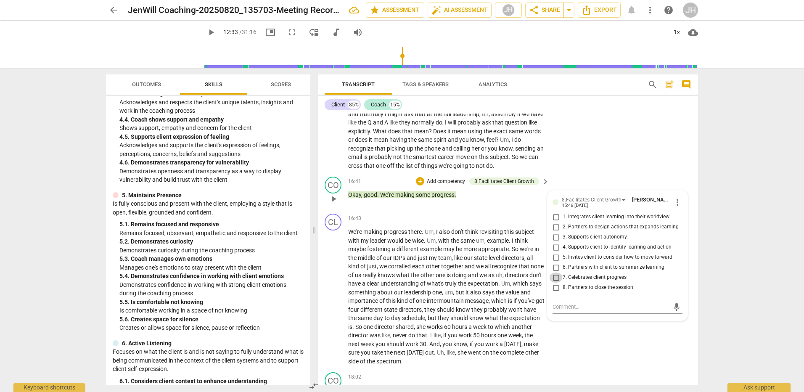
click at [552, 283] on input "7. Celebrates client progress" at bounding box center [555, 278] width 13 height 10
click at [573, 311] on textarea at bounding box center [611, 307] width 117 height 8
click at [672, 312] on span "send" at bounding box center [676, 307] width 9 height 9
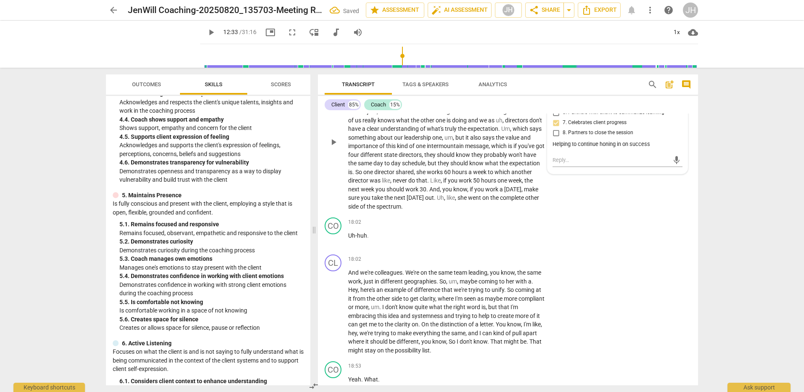
scroll to position [2589, 0]
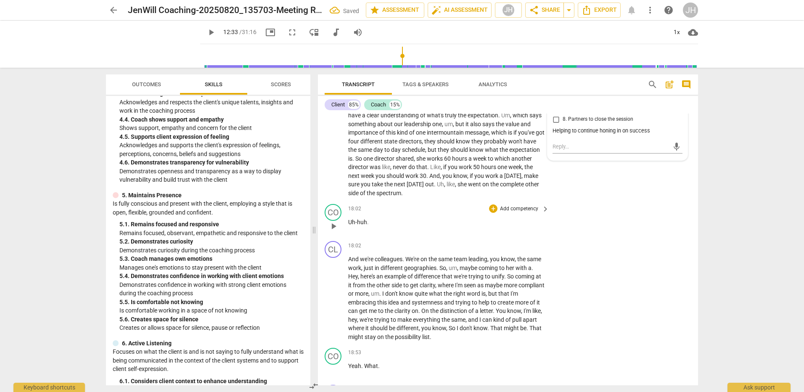
click at [536, 213] on p "Add competency" at bounding box center [519, 209] width 40 height 8
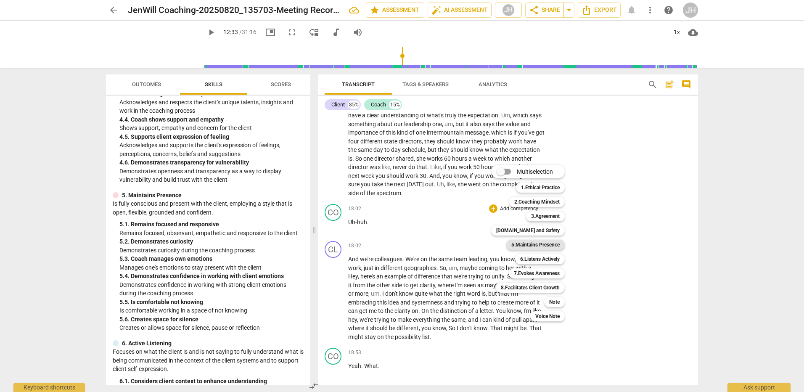
click at [536, 246] on b "5.Maintains Presence" at bounding box center [536, 245] width 48 height 10
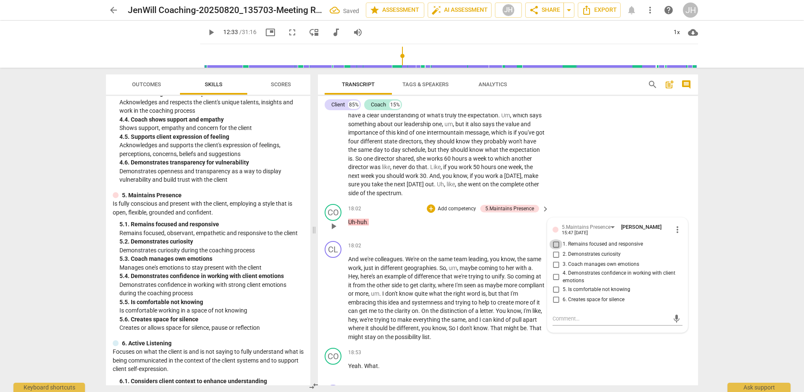
click at [555, 250] on input "1. Remains focused and responsive" at bounding box center [555, 244] width 13 height 10
click at [677, 197] on div "CL play_arrow pause 16:43 + Add competency keyboard_arrow_right We're making pr…" at bounding box center [508, 121] width 380 height 159
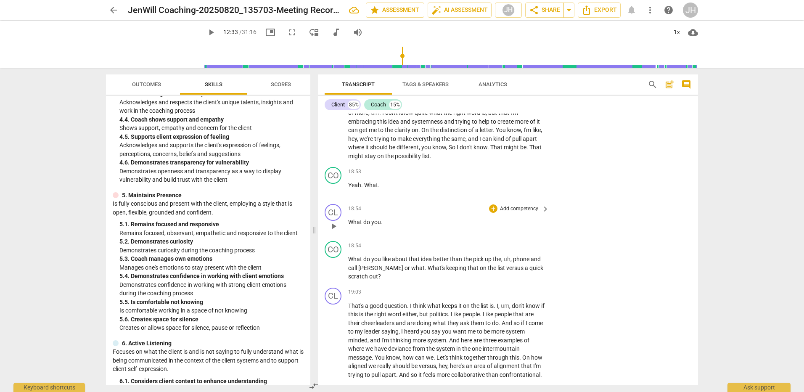
scroll to position [2758, 0]
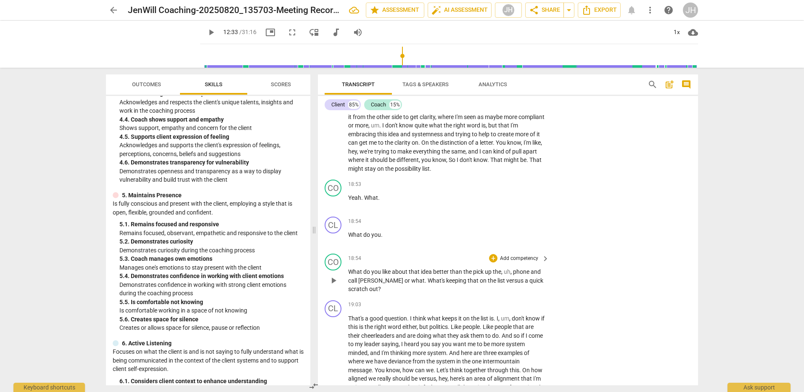
click at [510, 263] on p "Add competency" at bounding box center [519, 259] width 40 height 8
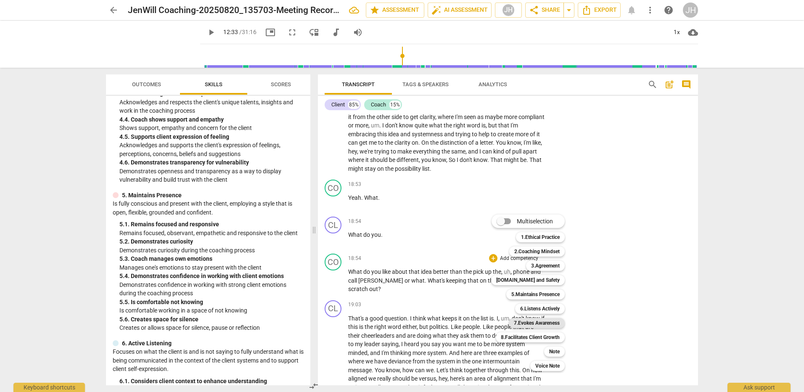
click at [541, 321] on b "7.Evokes Awareness" at bounding box center [537, 323] width 46 height 10
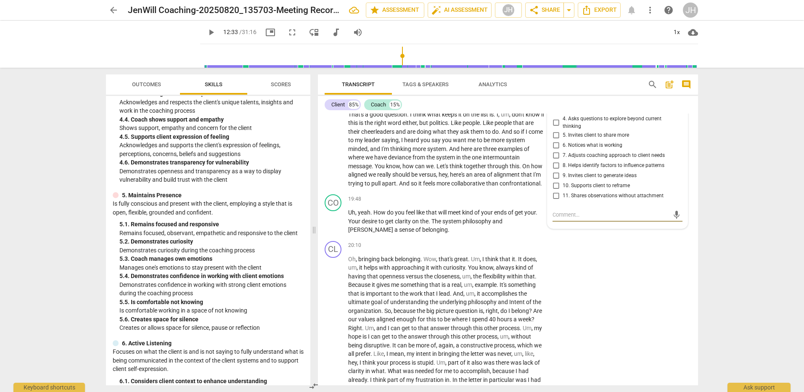
scroll to position [2920, 0]
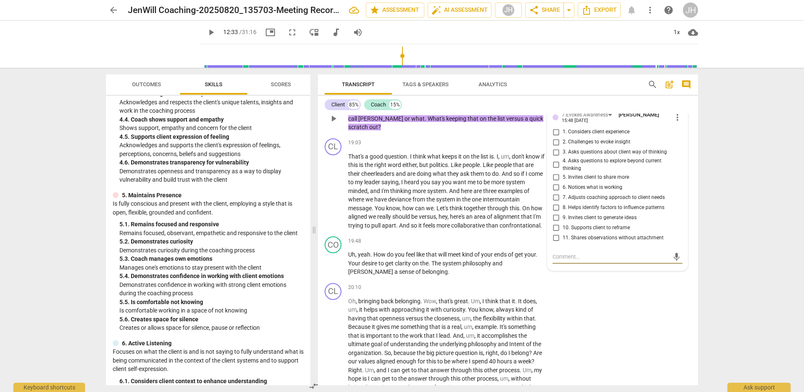
click at [555, 182] on input "5. Invites client to share more" at bounding box center [555, 177] width 13 height 10
click at [555, 170] on input "4. Asks questions to explore beyond current thinking" at bounding box center [555, 165] width 13 height 10
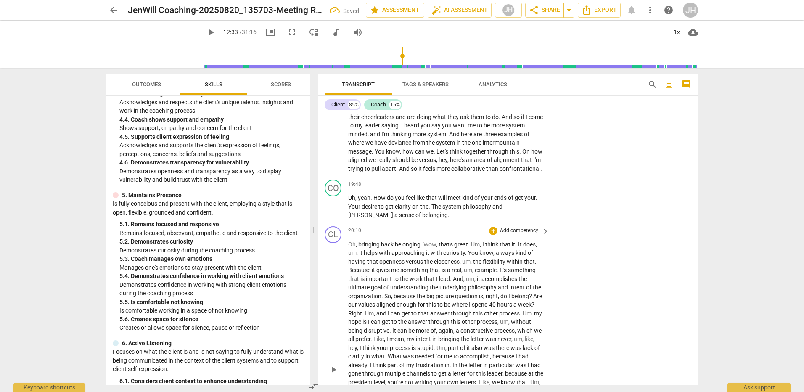
scroll to position [2962, 0]
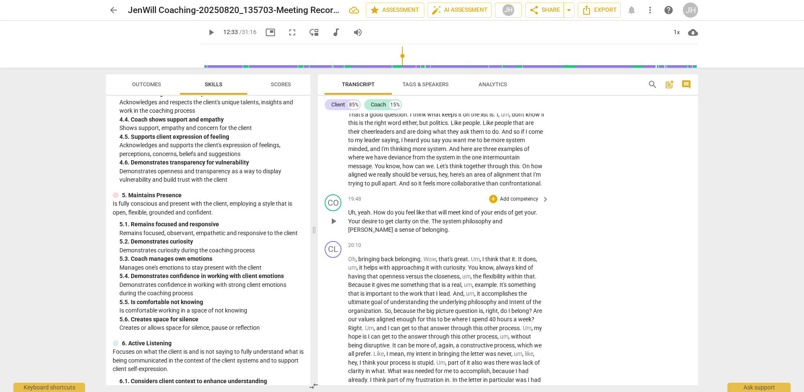
click at [531, 203] on p "Add competency" at bounding box center [519, 200] width 40 height 8
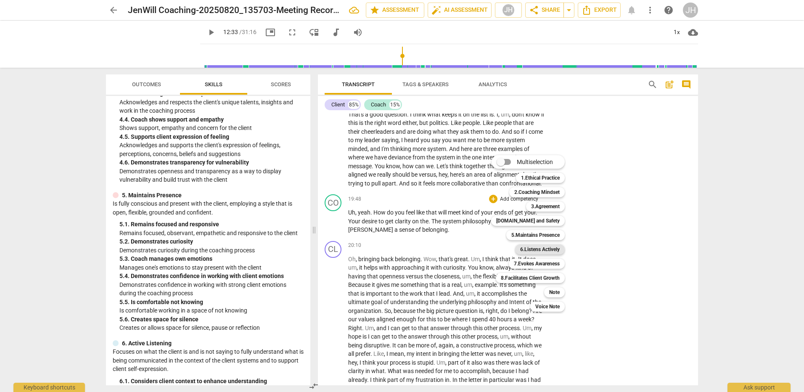
click at [533, 250] on b "6.Listens Actively" at bounding box center [540, 249] width 40 height 10
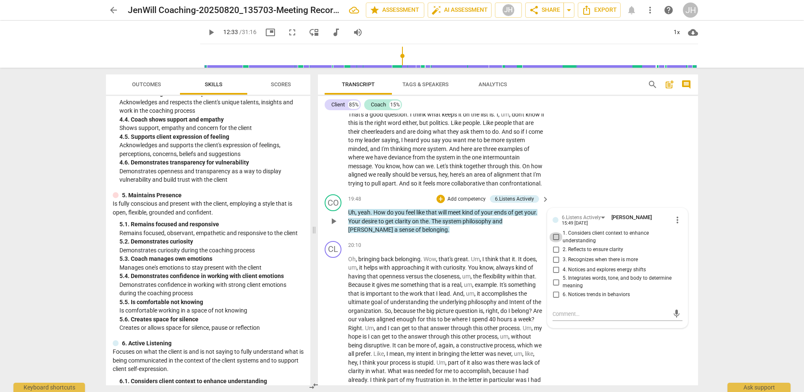
click at [555, 242] on input "1. Considers client context to enhance understanding" at bounding box center [555, 237] width 13 height 10
click at [581, 318] on textarea at bounding box center [611, 314] width 117 height 8
drag, startPoint x: 536, startPoint y: 348, endPoint x: 508, endPoint y: 347, distance: 27.8
click at [508, 347] on div "CL play_arrow pause 00:03 + Add competency keyboard_arrow_right Perfect . CO pl…" at bounding box center [508, 250] width 380 height 272
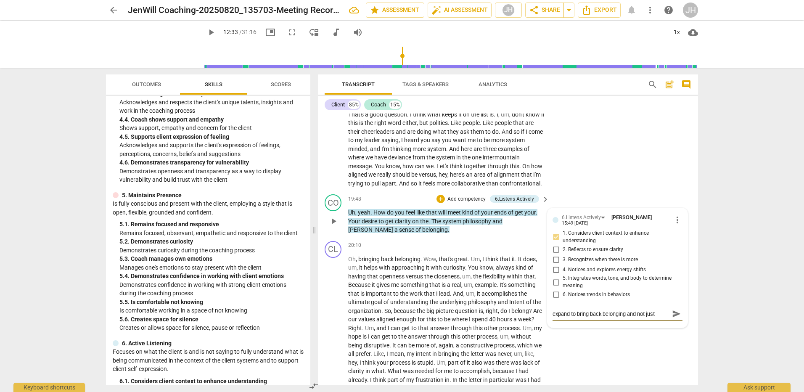
click at [647, 318] on textarea "expand to bring back belonging and not just focus on" at bounding box center [611, 314] width 117 height 8
click at [609, 318] on textarea "expand to bring back belonging and not just focus on" at bounding box center [611, 314] width 117 height 8
click at [603, 318] on textarea "expand to bring back belonging and not just focus on" at bounding box center [611, 314] width 117 height 8
drag, startPoint x: 606, startPoint y: 349, endPoint x: 615, endPoint y: 347, distance: 8.7
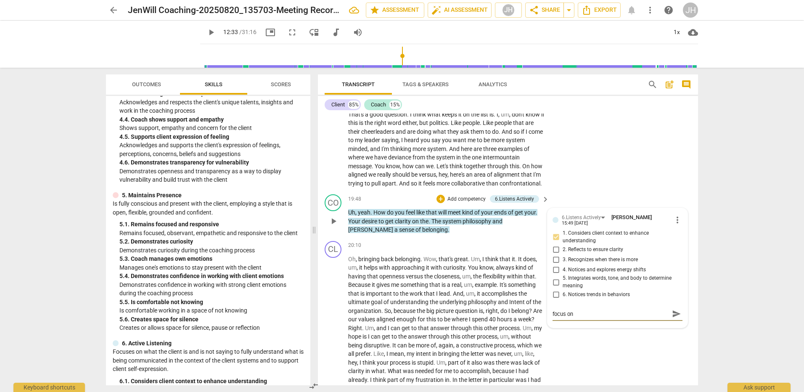
click at [615, 318] on textarea "expand to bring back belonging and not just focus on" at bounding box center [611, 314] width 117 height 8
click at [674, 319] on span "send" at bounding box center [676, 313] width 9 height 9
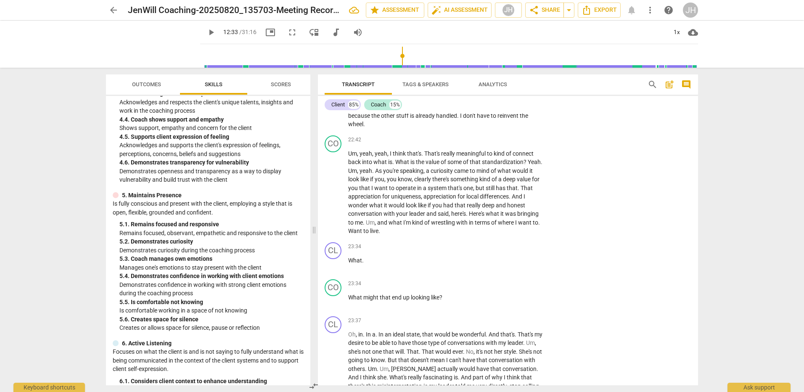
scroll to position [3298, 0]
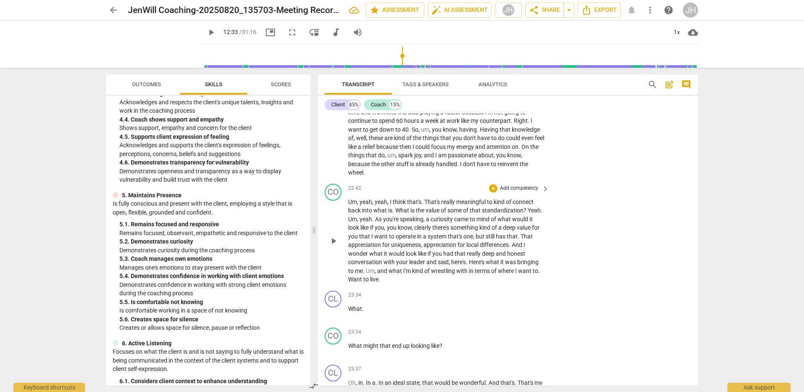
click at [527, 192] on p "Add competency" at bounding box center [519, 189] width 40 height 8
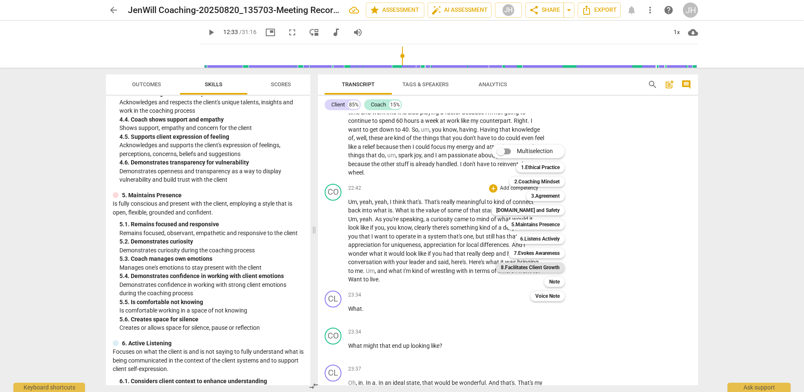
click at [548, 268] on b "8.Facilitates Client Growth" at bounding box center [530, 268] width 59 height 10
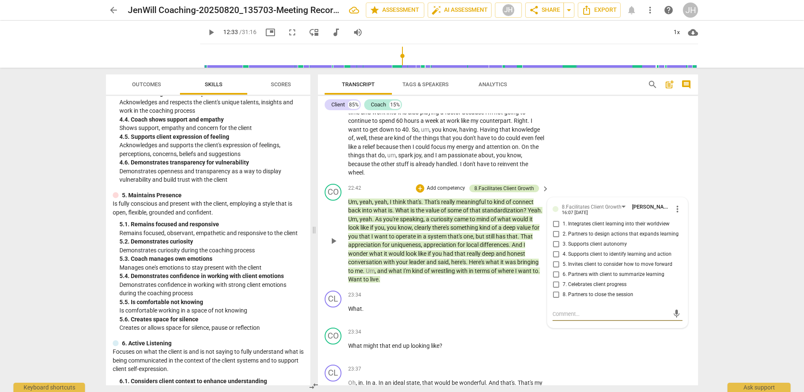
click at [524, 192] on div "8.Facilitates Client Growth" at bounding box center [505, 189] width 60 height 8
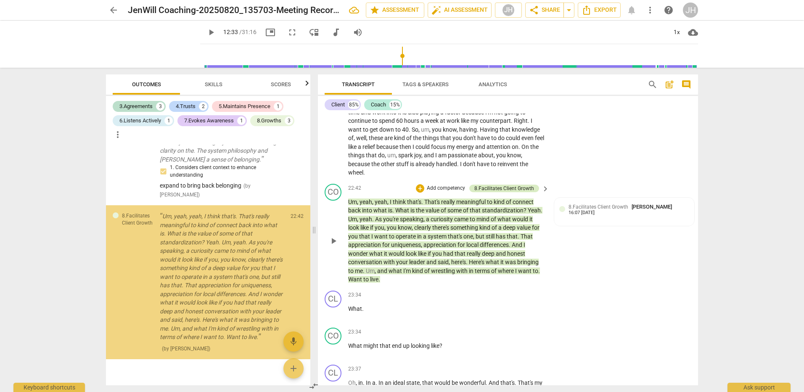
scroll to position [747, 0]
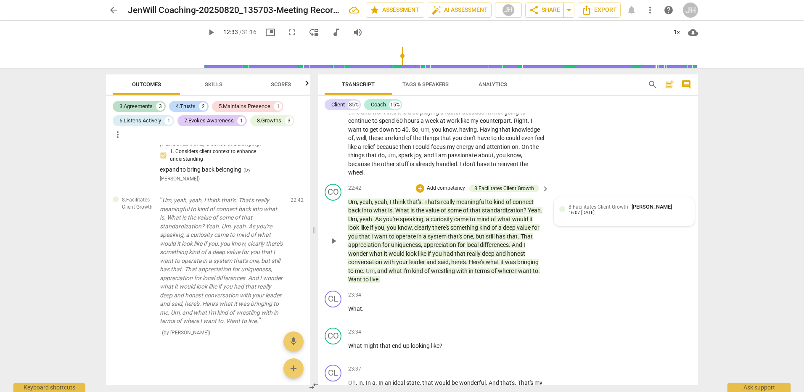
click at [652, 221] on div "8.Facilitates Client Growth [PERSON_NAME] 16:07 [DATE]" at bounding box center [625, 212] width 130 height 18
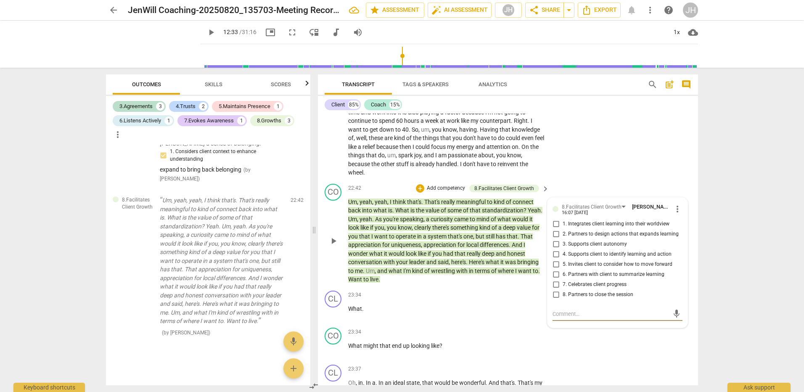
click at [673, 214] on span "more_vert" at bounding box center [678, 209] width 10 height 10
click at [679, 257] on li "Delete" at bounding box center [684, 260] width 29 height 16
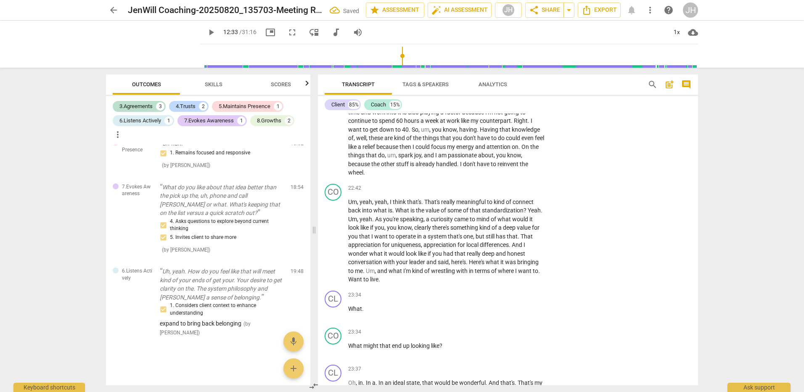
scroll to position [588, 0]
click at [518, 192] on p "Add competency" at bounding box center [519, 189] width 40 height 8
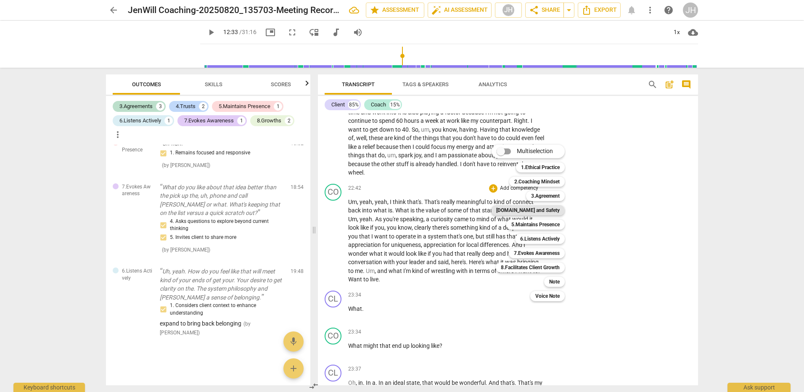
click at [555, 212] on b "[DOMAIN_NAME] and Safety" at bounding box center [528, 210] width 64 height 10
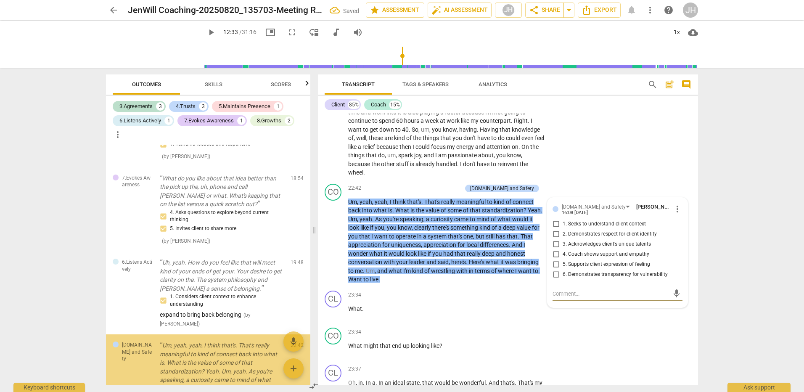
scroll to position [747, 0]
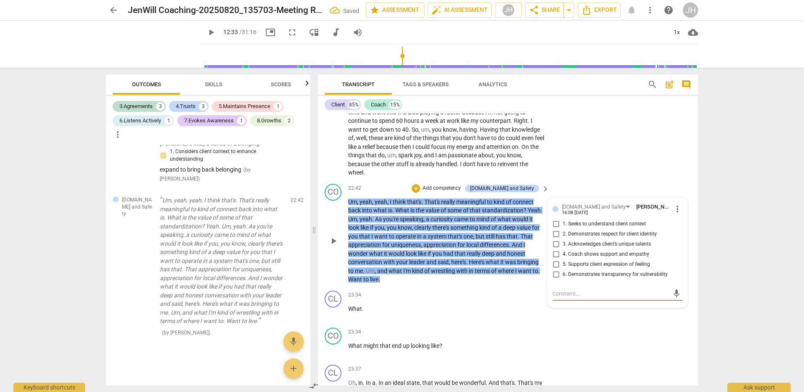
click at [673, 214] on span "more_vert" at bounding box center [678, 209] width 10 height 10
click at [681, 262] on li "Delete" at bounding box center [684, 260] width 29 height 16
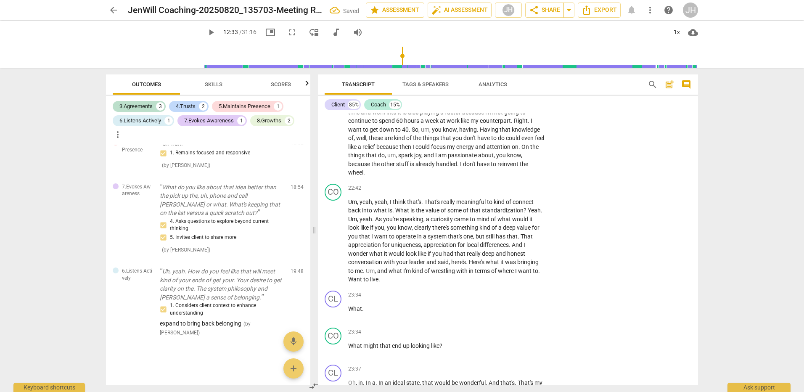
scroll to position [588, 0]
click at [207, 84] on span "Skills" at bounding box center [214, 84] width 18 height 6
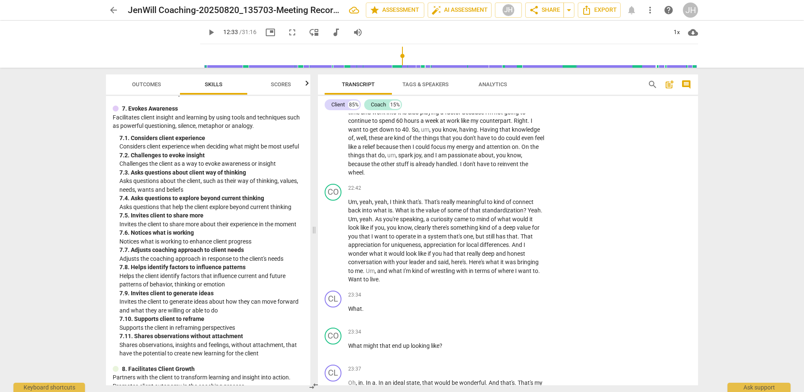
scroll to position [1304, 0]
click at [519, 192] on p "Add competency" at bounding box center [519, 189] width 40 height 8
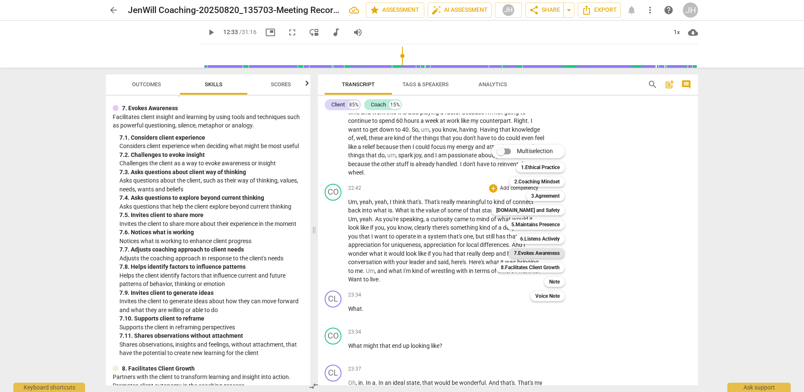
click at [555, 255] on b "7.Evokes Awareness" at bounding box center [537, 253] width 46 height 10
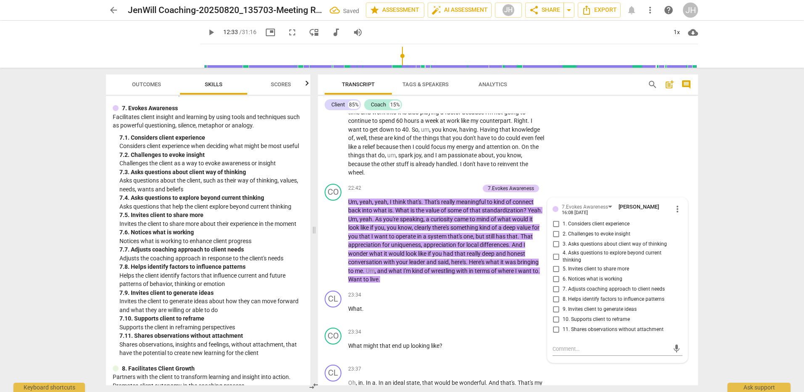
scroll to position [3299, 0]
click at [555, 313] on input "9. Invites client to generate ideas" at bounding box center [555, 308] width 13 height 10
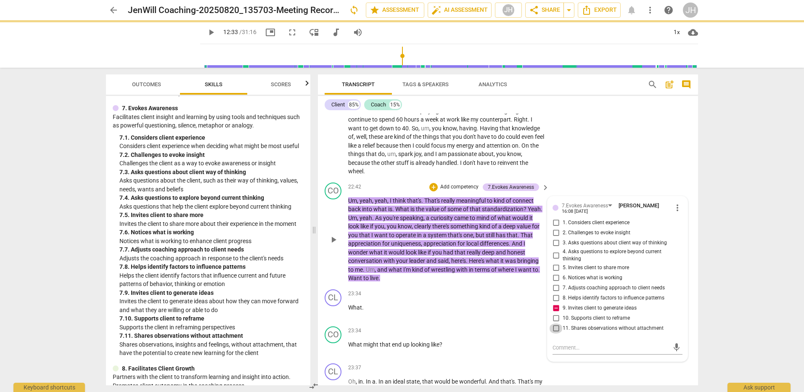
click at [557, 334] on input "11. Shares observations without attachment" at bounding box center [555, 329] width 13 height 10
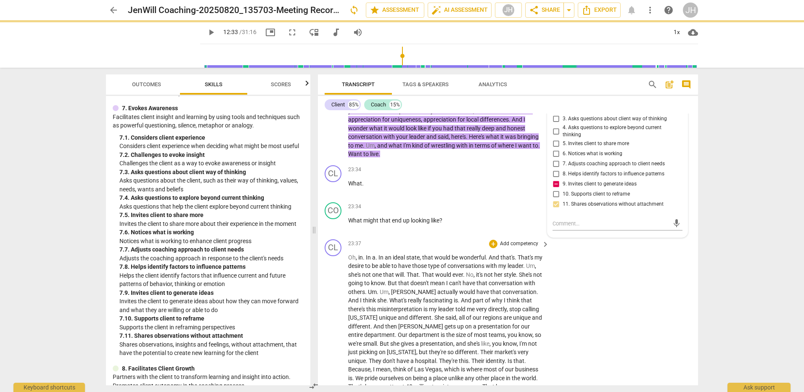
scroll to position [3426, 0]
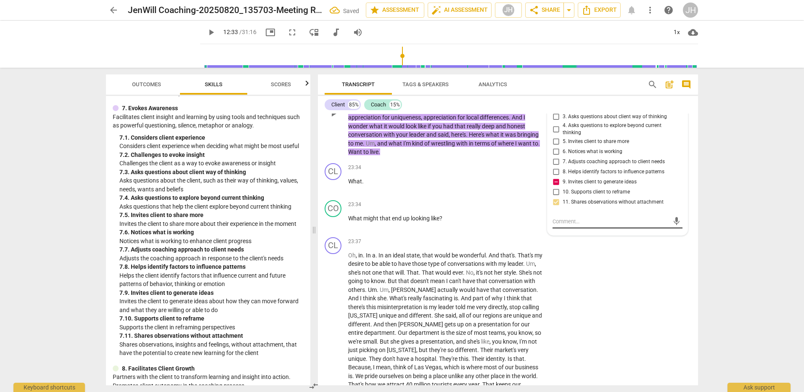
click at [600, 226] on textarea at bounding box center [611, 222] width 117 height 8
click at [673, 234] on span "send" at bounding box center [677, 229] width 12 height 10
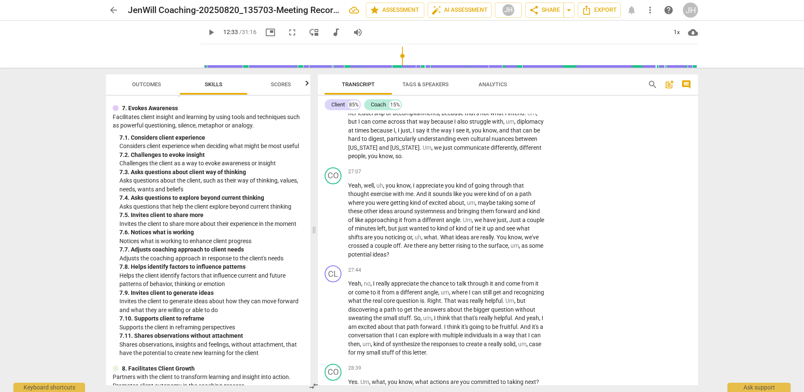
scroll to position [3889, 0]
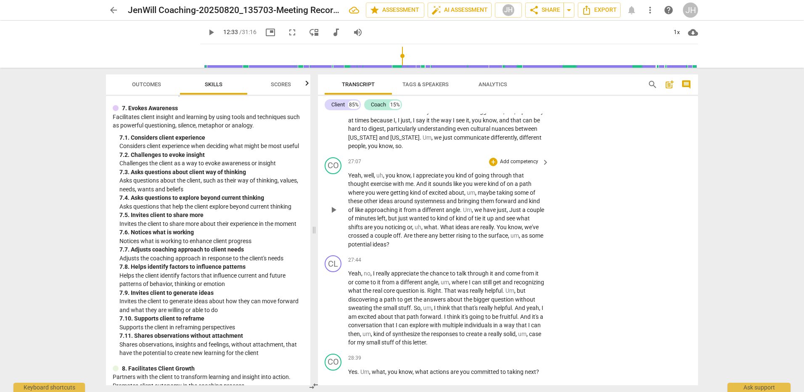
click at [518, 166] on p "Add competency" at bounding box center [519, 162] width 40 height 8
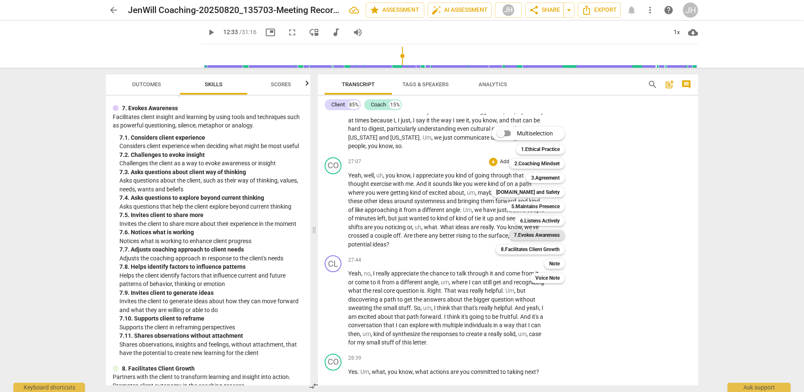
click at [558, 235] on b "7.Evokes Awareness" at bounding box center [537, 235] width 46 height 10
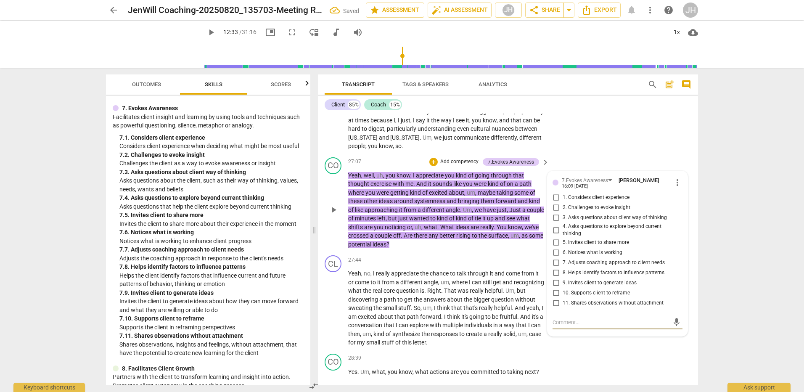
click at [555, 308] on input "11. Shares observations without attachment" at bounding box center [555, 303] width 13 height 10
click at [573, 326] on textarea at bounding box center [611, 323] width 117 height 8
click at [672, 331] on span "send" at bounding box center [676, 326] width 9 height 9
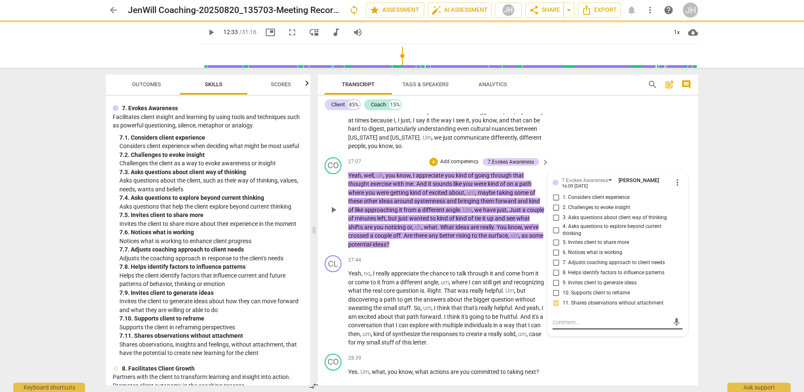
scroll to position [0, 0]
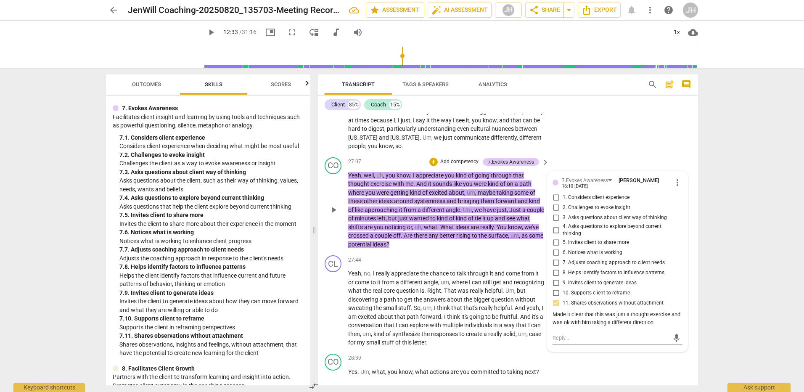
click at [580, 287] on span "9. Invites client to generate ideas" at bounding box center [600, 283] width 74 height 8
click at [563, 288] on input "9. Invites client to generate ideas" at bounding box center [555, 283] width 13 height 10
click at [584, 267] on span "7. Adjusts coaching approach to client needs" at bounding box center [614, 263] width 102 height 8
click at [563, 268] on input "7. Adjusts coaching approach to client needs" at bounding box center [555, 263] width 13 height 10
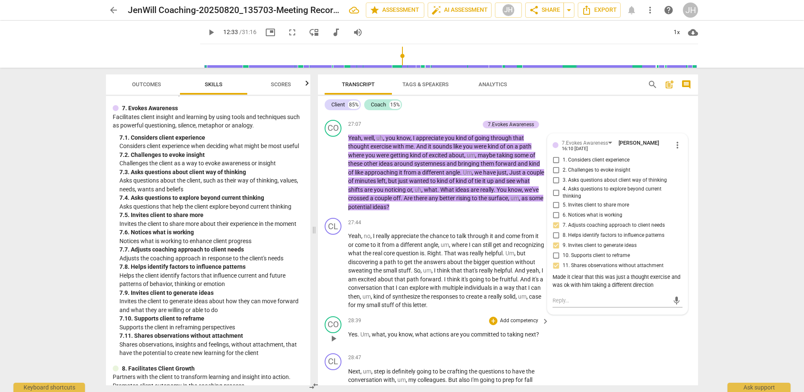
scroll to position [4015, 0]
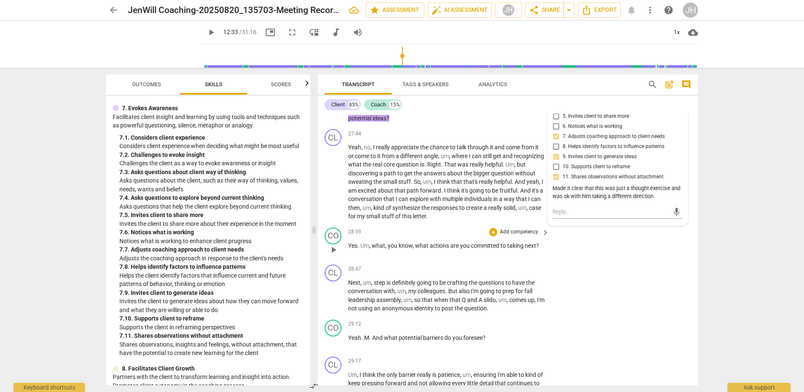
click at [584, 261] on div "CO play_arrow pause 28:39 + Add competency keyboard_arrow_right Yes . Um , what…" at bounding box center [508, 242] width 380 height 37
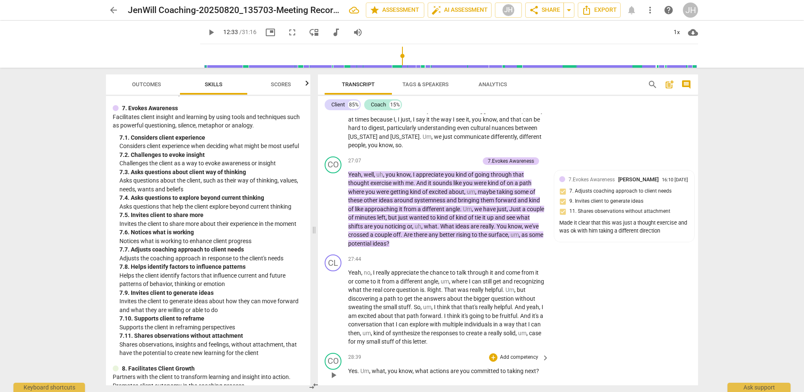
scroll to position [3889, 0]
click at [459, 166] on p "Add competency" at bounding box center [460, 162] width 40 height 8
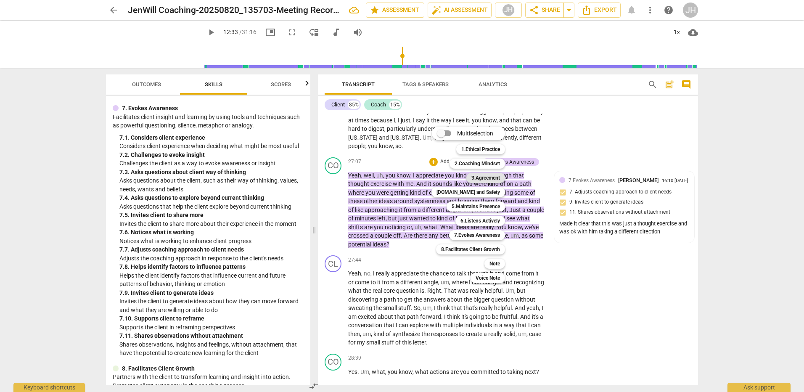
click at [483, 180] on b "3.Agreement" at bounding box center [486, 178] width 29 height 10
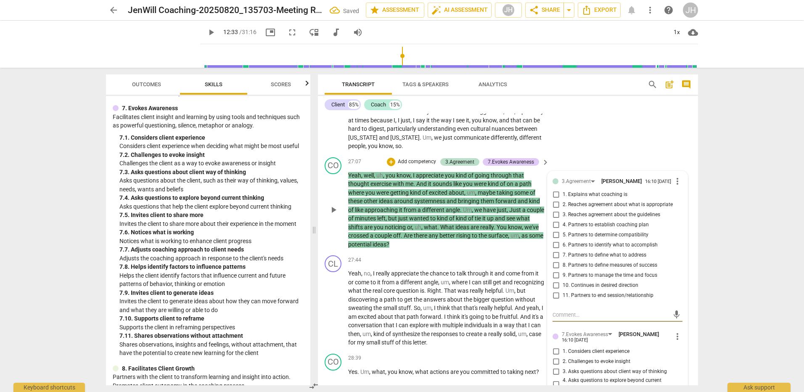
click at [556, 281] on input "9. Partners to manage the time and focus" at bounding box center [555, 276] width 13 height 10
click at [557, 301] on input "11. Partners to end session/relationship" at bounding box center [555, 296] width 13 height 10
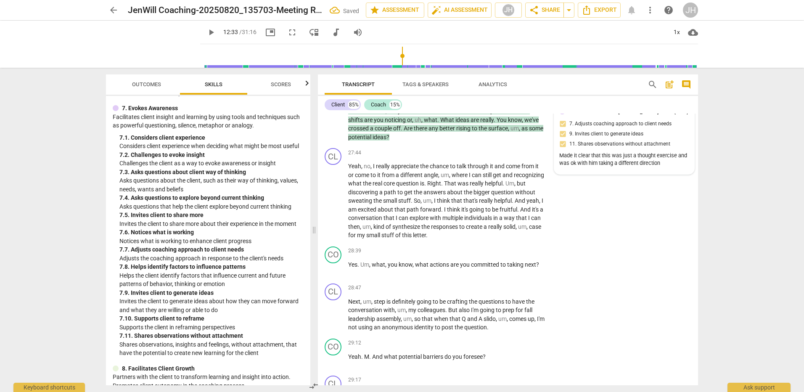
scroll to position [4015, 0]
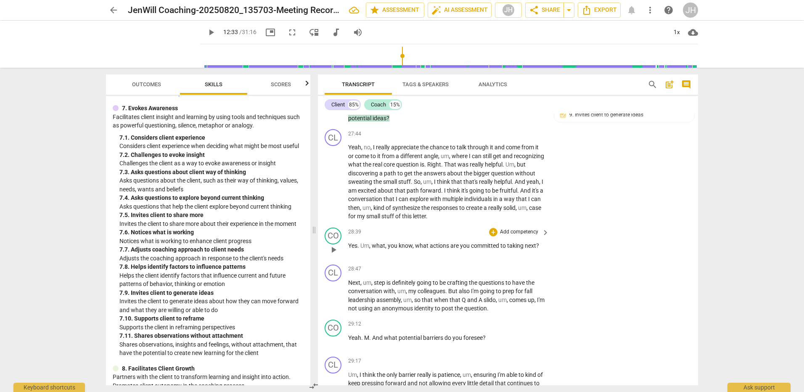
click at [530, 236] on p "Add competency" at bounding box center [519, 232] width 40 height 8
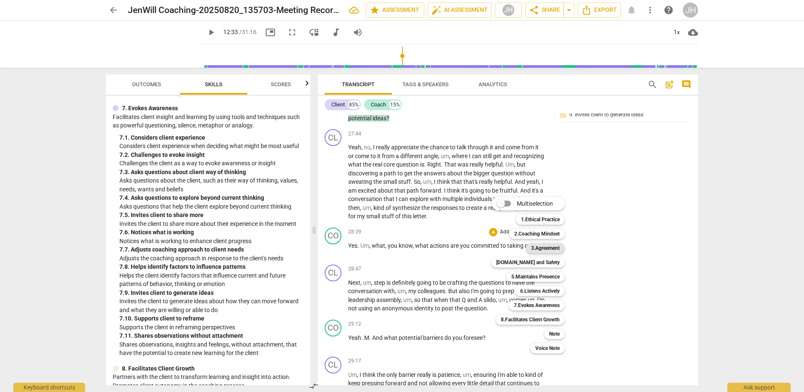
click at [542, 249] on b "3.Agreement" at bounding box center [545, 248] width 29 height 10
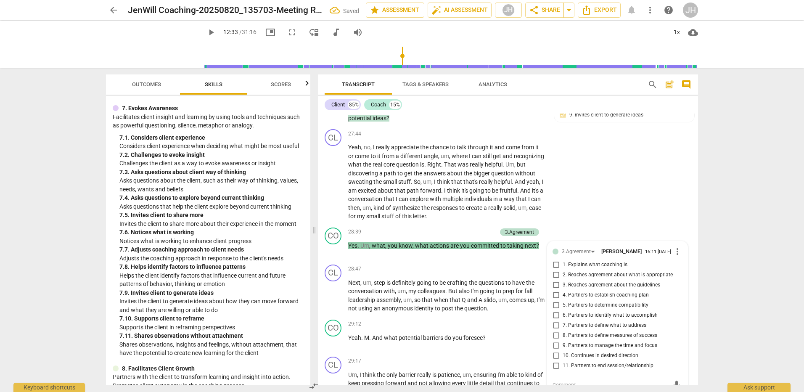
scroll to position [4197, 0]
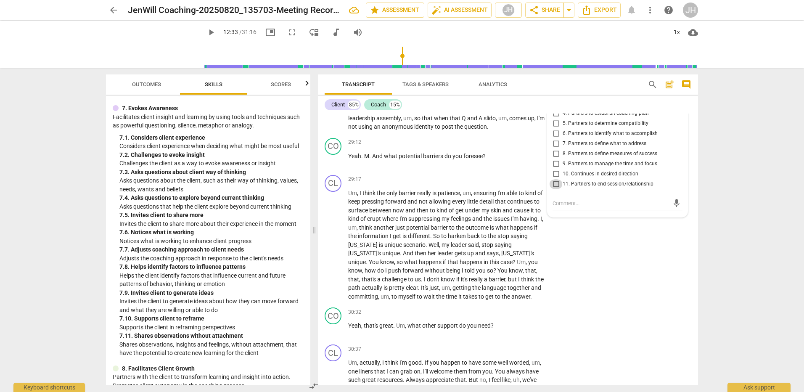
click at [556, 189] on input "11. Partners to end session/relationship" at bounding box center [555, 184] width 13 height 10
click at [594, 299] on div "CL play_arrow pause 29:17 + Add competency keyboard_arrow_right Um , I think th…" at bounding box center [508, 238] width 380 height 133
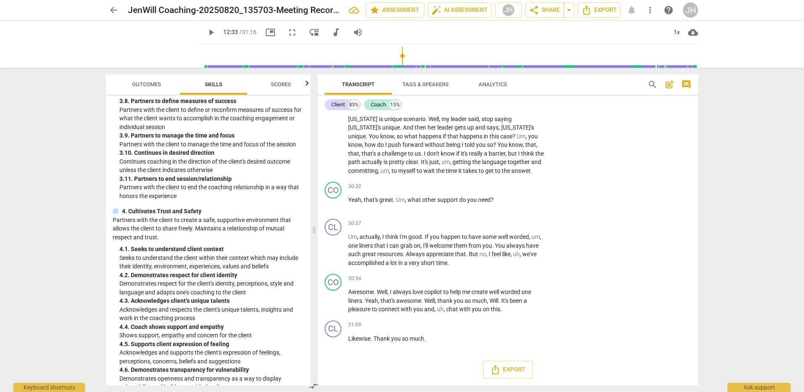
scroll to position [631, 0]
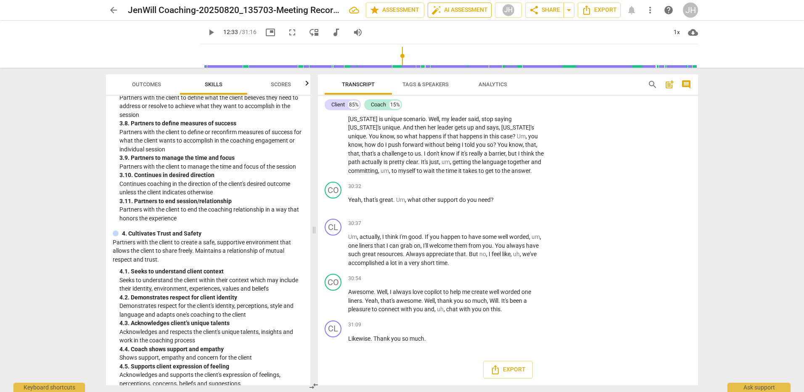
click at [461, 8] on span "auto_fix_high AI Assessment" at bounding box center [460, 10] width 56 height 10
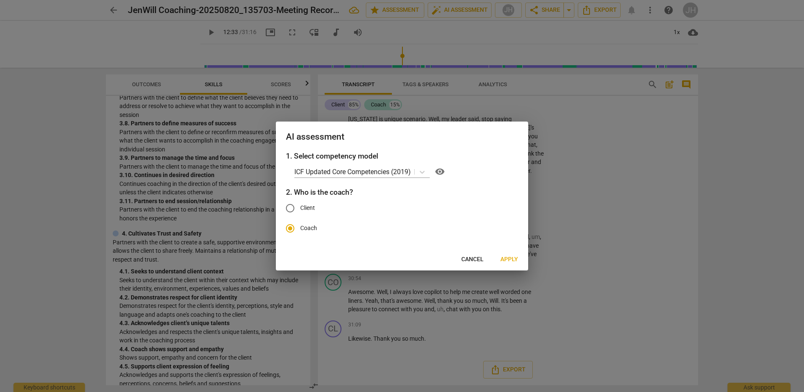
click at [505, 259] on span "Apply" at bounding box center [510, 259] width 18 height 8
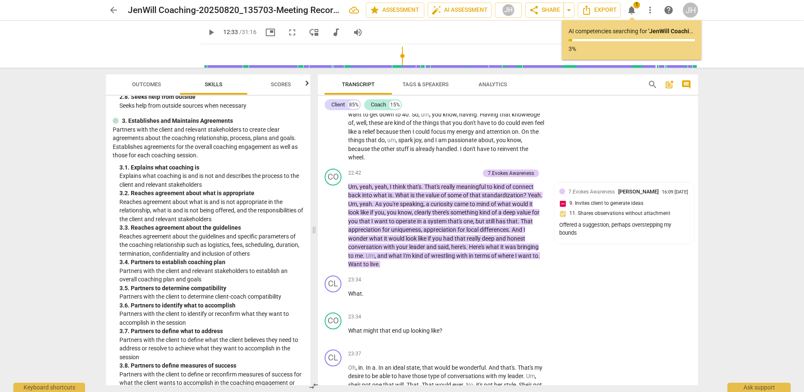
scroll to position [379, 0]
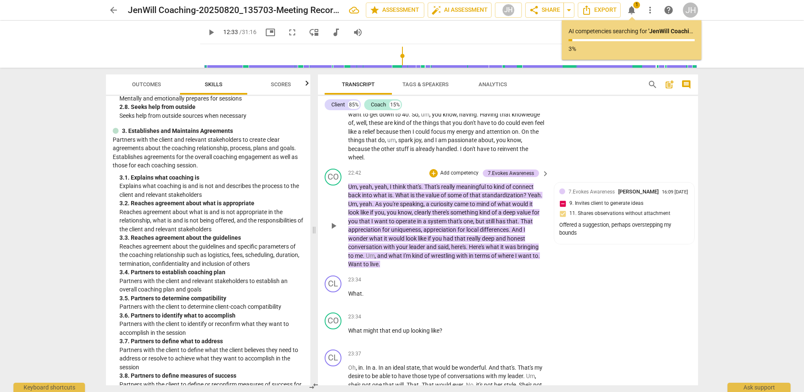
click at [459, 177] on p "Add competency" at bounding box center [460, 174] width 40 height 8
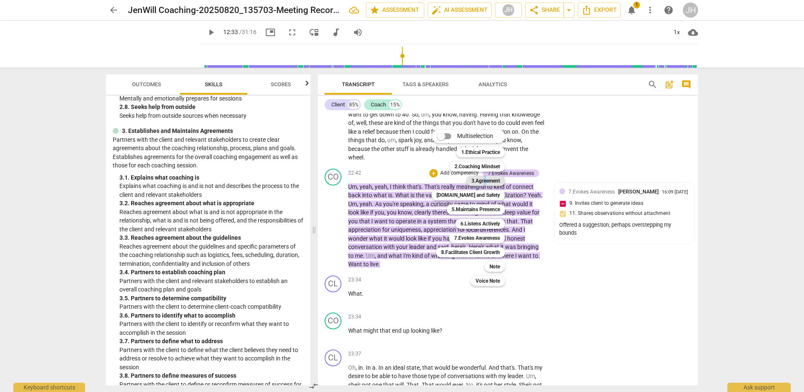
click at [485, 178] on b "3.Agreement" at bounding box center [486, 181] width 29 height 10
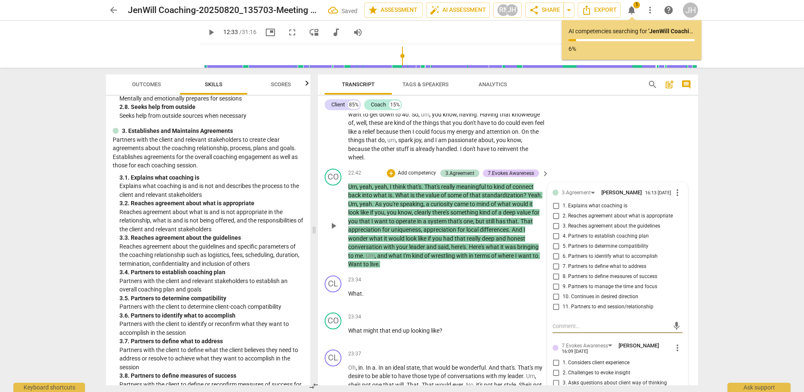
click at [555, 302] on input "10. Continues in desired direction" at bounding box center [555, 297] width 13 height 10
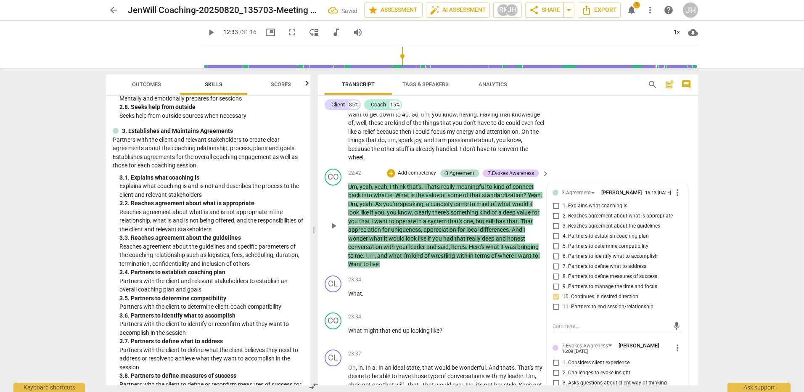
click at [555, 302] on input "10. Continues in desired direction" at bounding box center [555, 297] width 13 height 10
click at [621, 165] on div "CL play_arrow pause 20:10 + Add competency keyboard_arrow_right Oh , bringing b…" at bounding box center [508, 25] width 380 height 279
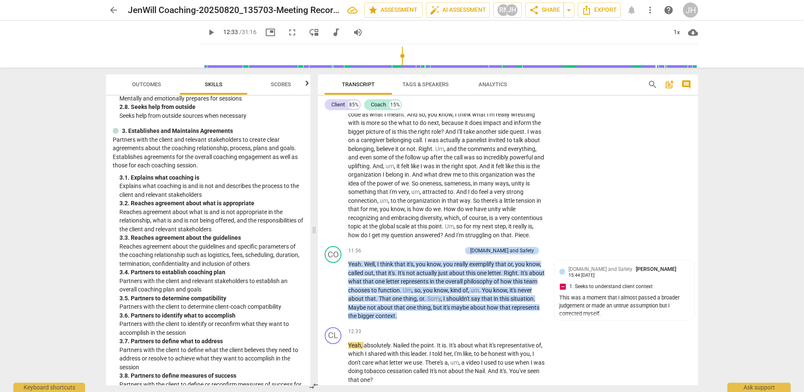
scroll to position [1546, 0]
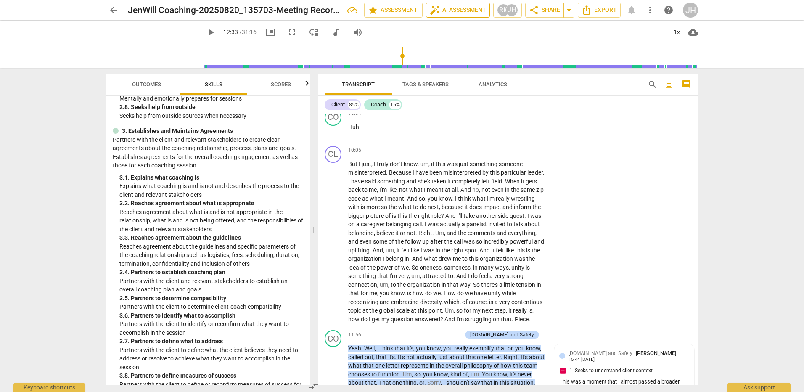
click at [462, 10] on span "auto_fix_high AI Assessment" at bounding box center [458, 10] width 56 height 10
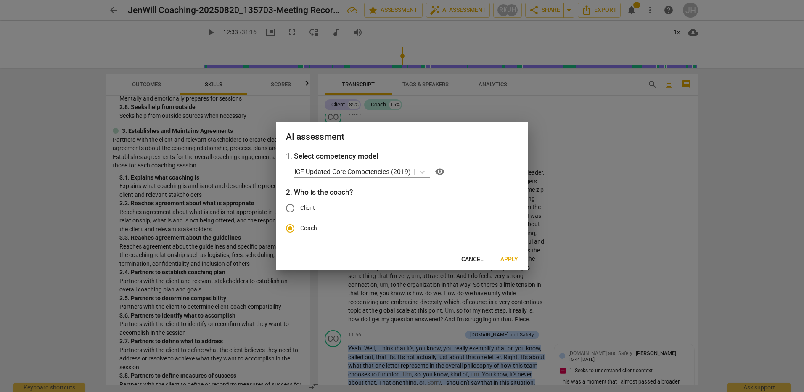
click at [473, 261] on span "Cancel" at bounding box center [473, 259] width 22 height 8
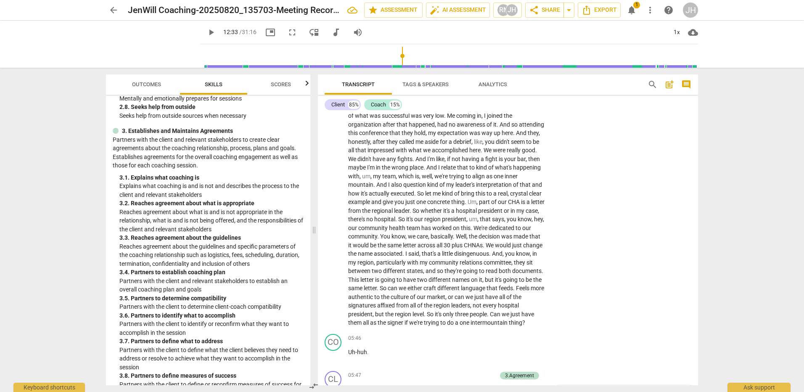
scroll to position [0, 0]
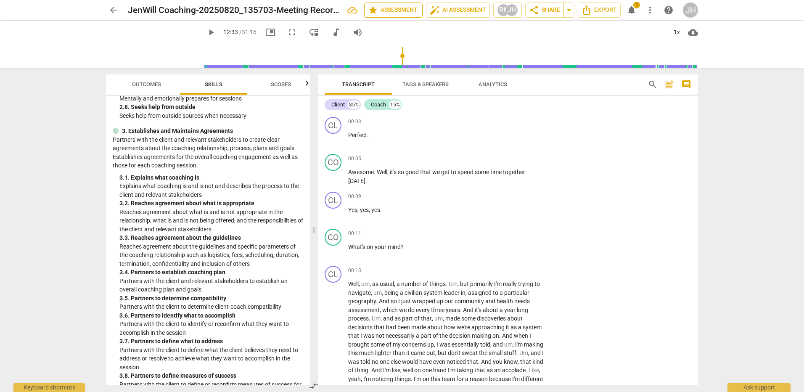
click at [399, 10] on span "star Assessment" at bounding box center [393, 10] width 51 height 10
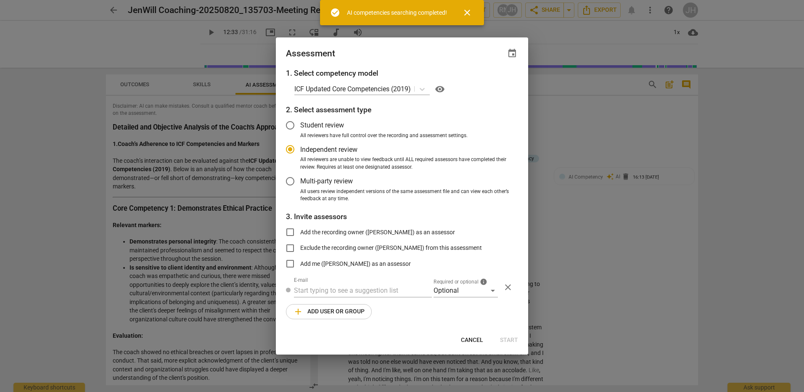
scroll to position [0, 16]
click at [344, 291] on input "text" at bounding box center [363, 290] width 138 height 13
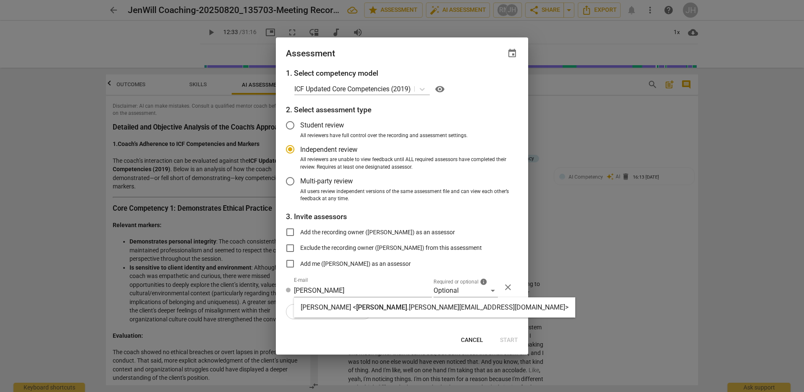
click at [340, 311] on strong "[PERSON_NAME] <" at bounding box center [329, 307] width 56 height 8
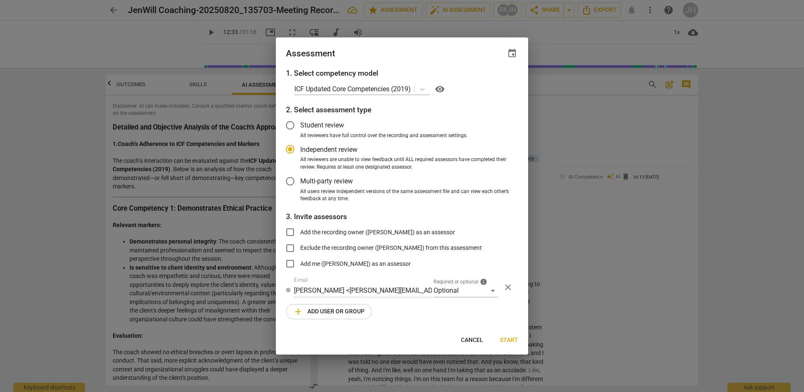
click at [321, 179] on span "Multi-party review" at bounding box center [326, 181] width 53 height 10
click at [300, 179] on input "Multi-party review" at bounding box center [290, 181] width 20 height 20
click at [507, 341] on span "Start" at bounding box center [509, 340] width 18 height 8
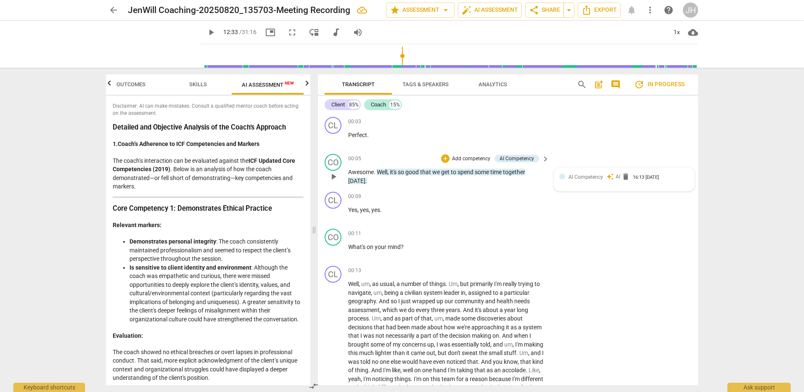
click at [610, 177] on span "auto_awesome" at bounding box center [611, 177] width 8 height 8
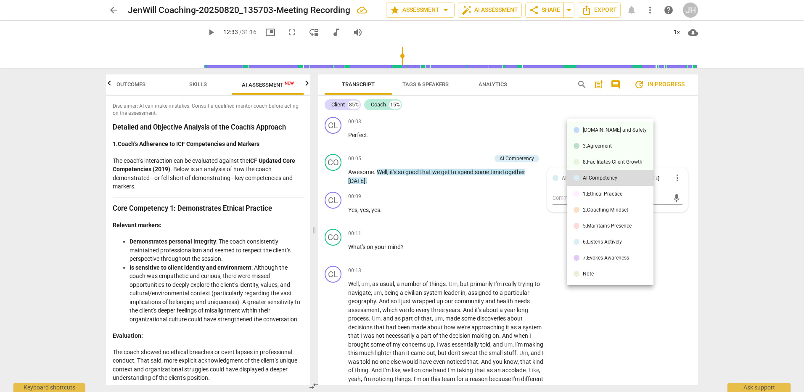
click at [512, 224] on div at bounding box center [402, 196] width 804 height 392
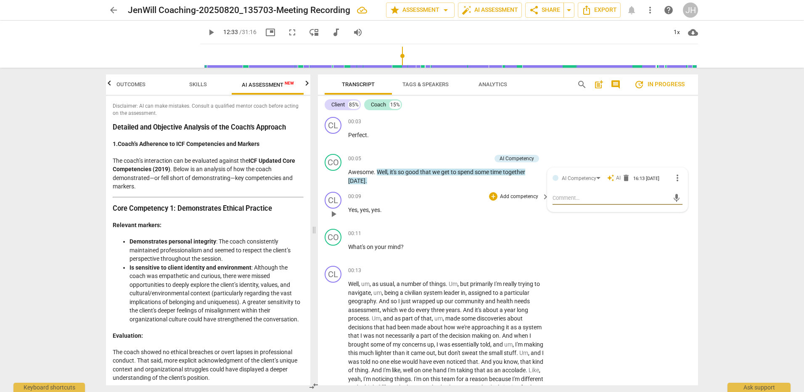
click at [514, 212] on p "Yes , yes , yes ." at bounding box center [446, 210] width 197 height 9
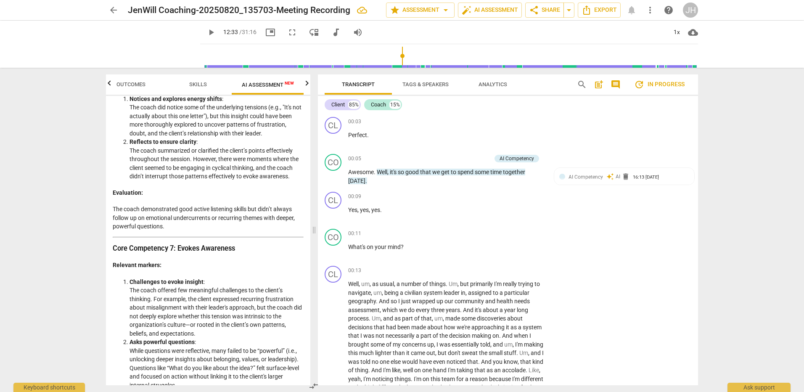
scroll to position [1136, 0]
